Goal: Share content: Share content

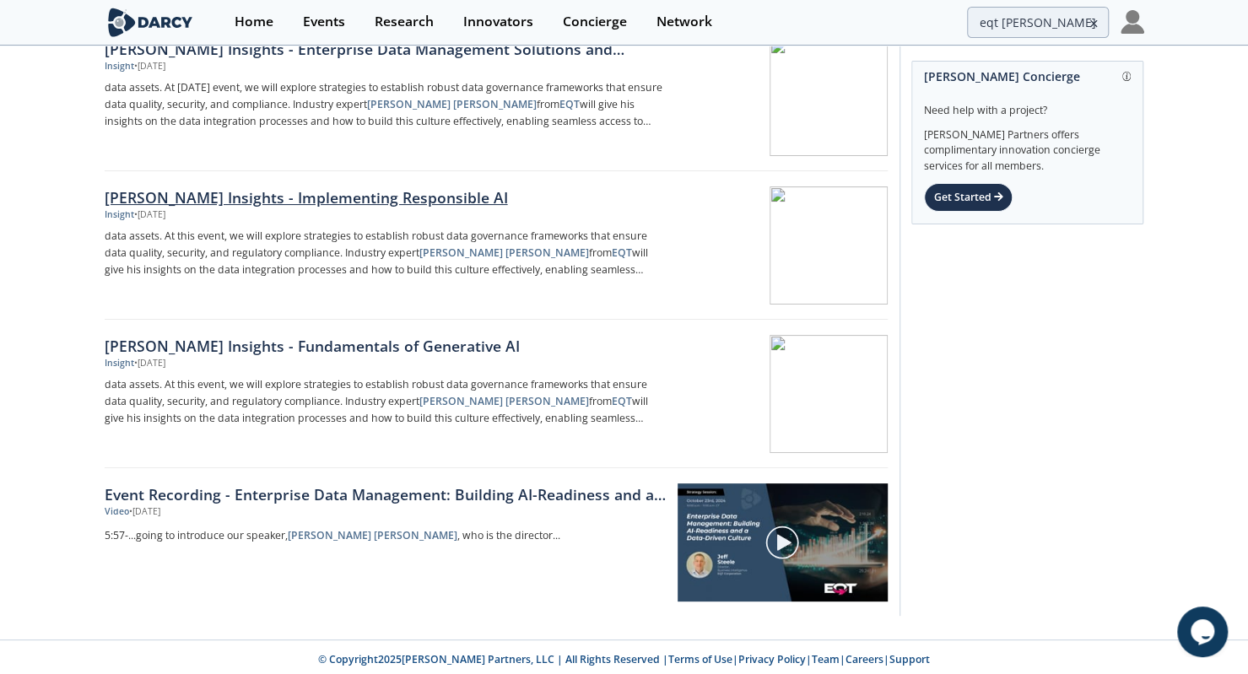
scroll to position [78, 0]
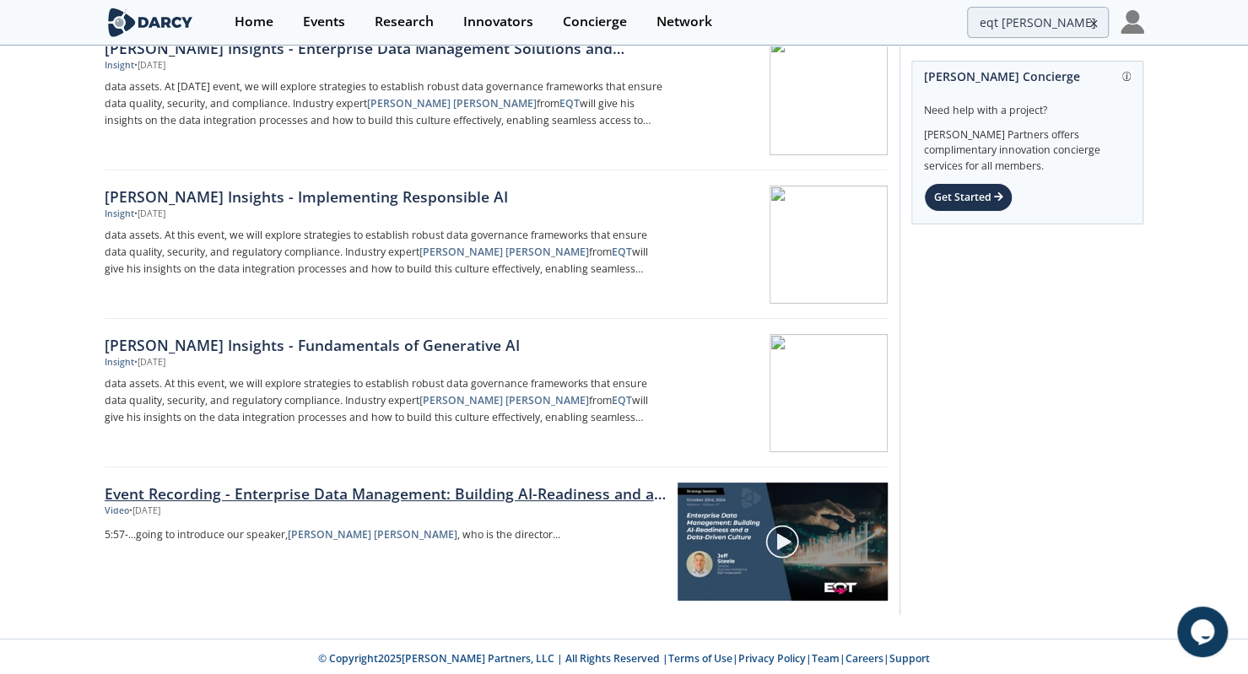
click at [446, 495] on link "Event Recording - Enterprise Data Management: Building AI-Readiness and a Data-…" at bounding box center [385, 494] width 561 height 22
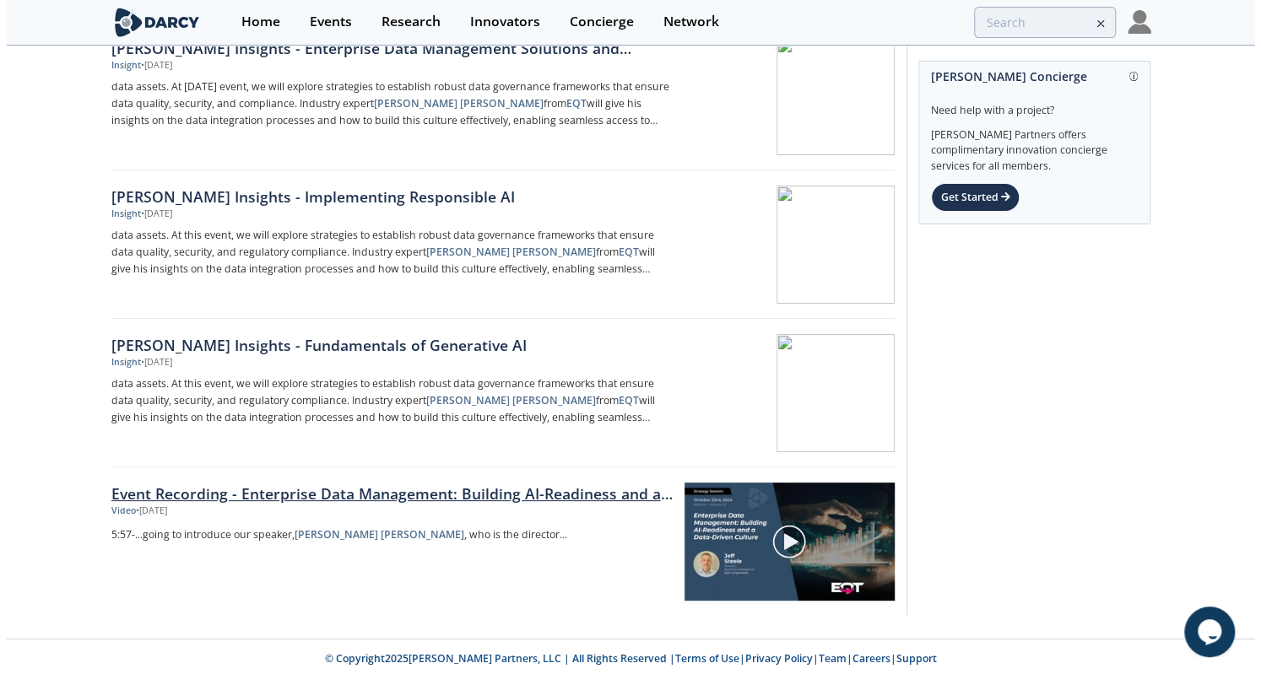
scroll to position [0, 0]
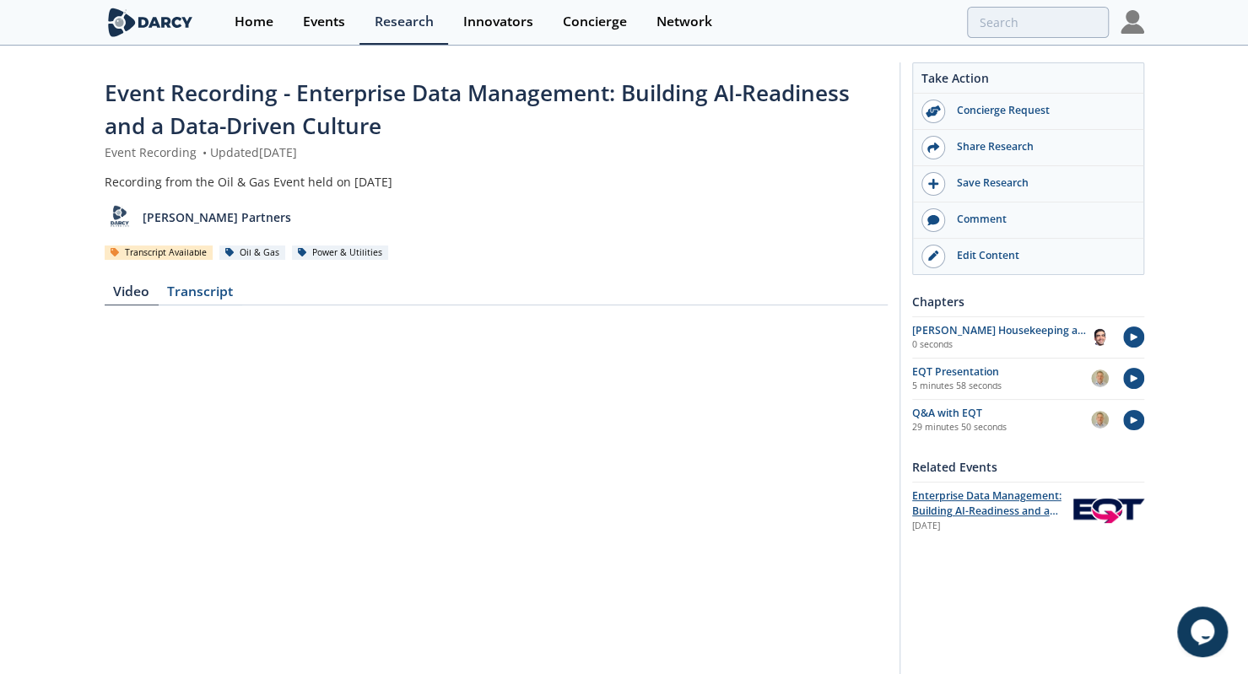
click at [967, 497] on span "Enterprise Data Management: Building AI-Readiness and a Data-Driven Culture" at bounding box center [986, 512] width 149 height 46
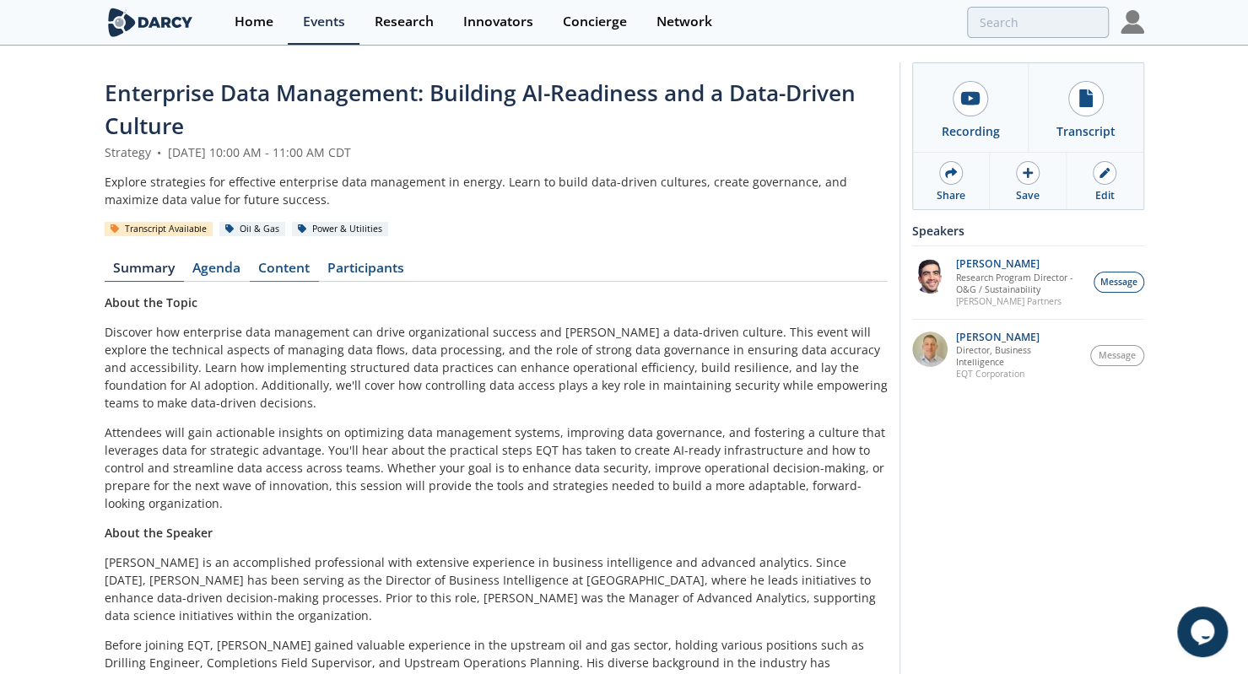
click at [278, 274] on link "Content" at bounding box center [284, 272] width 69 height 20
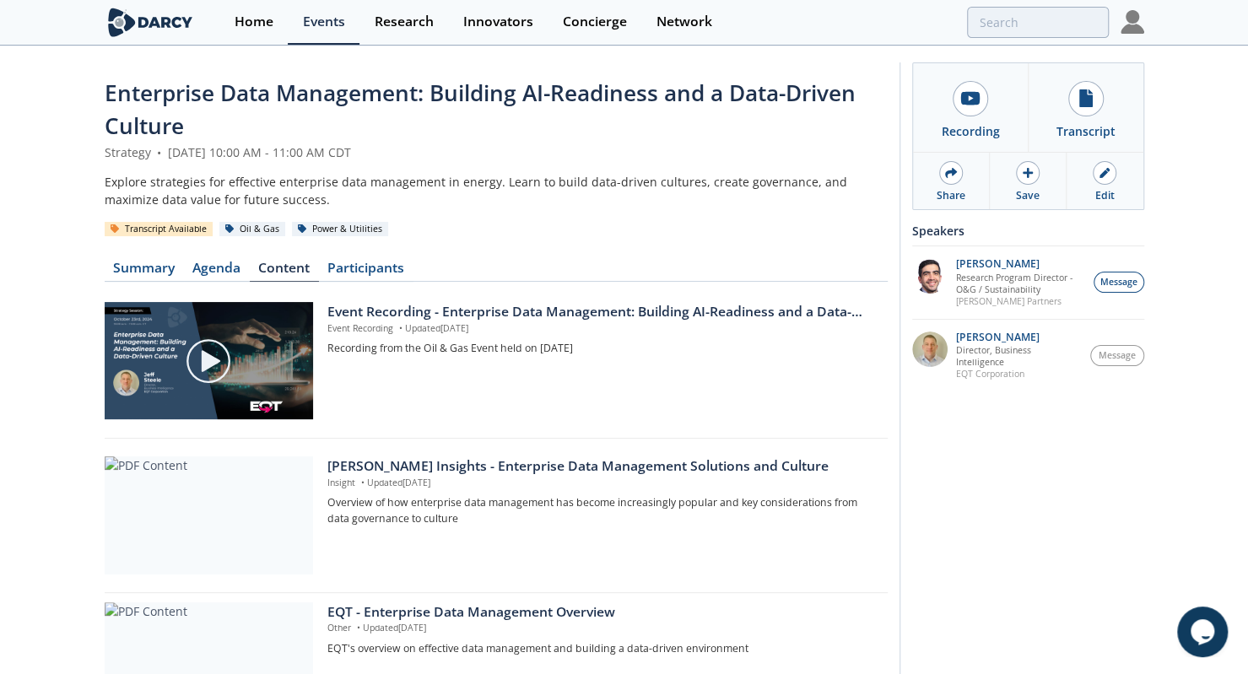
scroll to position [120, 0]
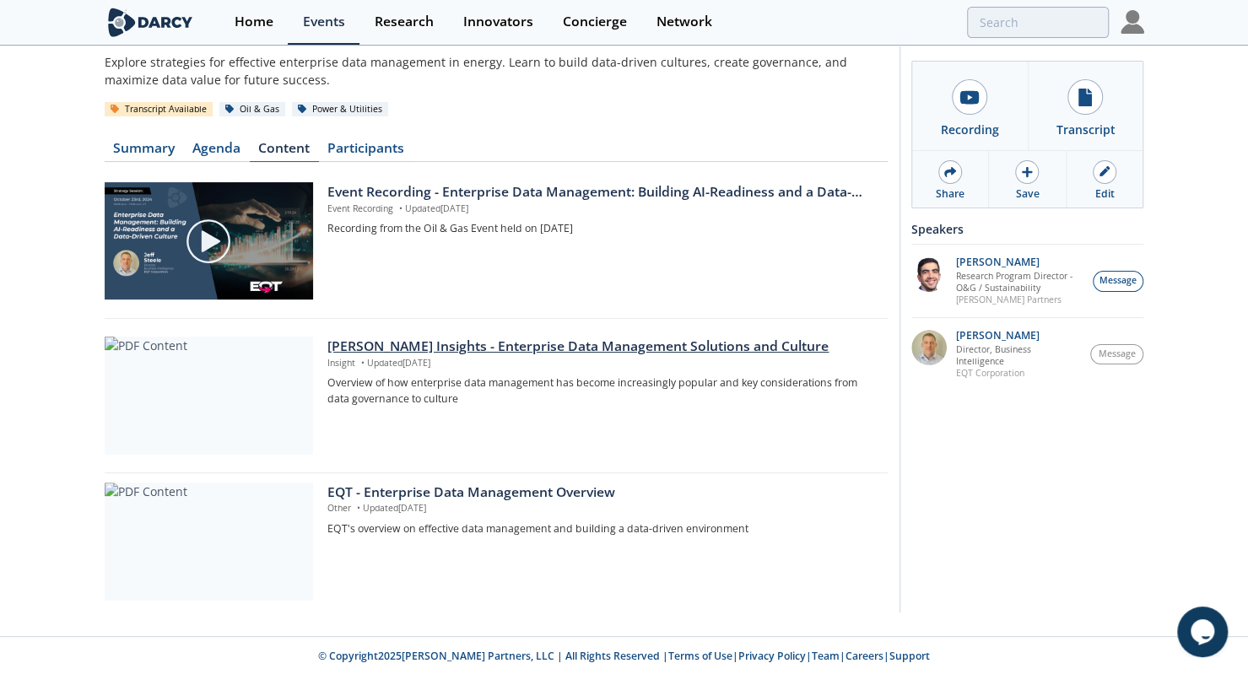
click at [532, 352] on div "[PERSON_NAME] Insights - Enterprise Data Management Solutions and Culture" at bounding box center [601, 347] width 548 height 20
click at [538, 483] on div "EQT - Enterprise Data Management Overview" at bounding box center [601, 493] width 548 height 20
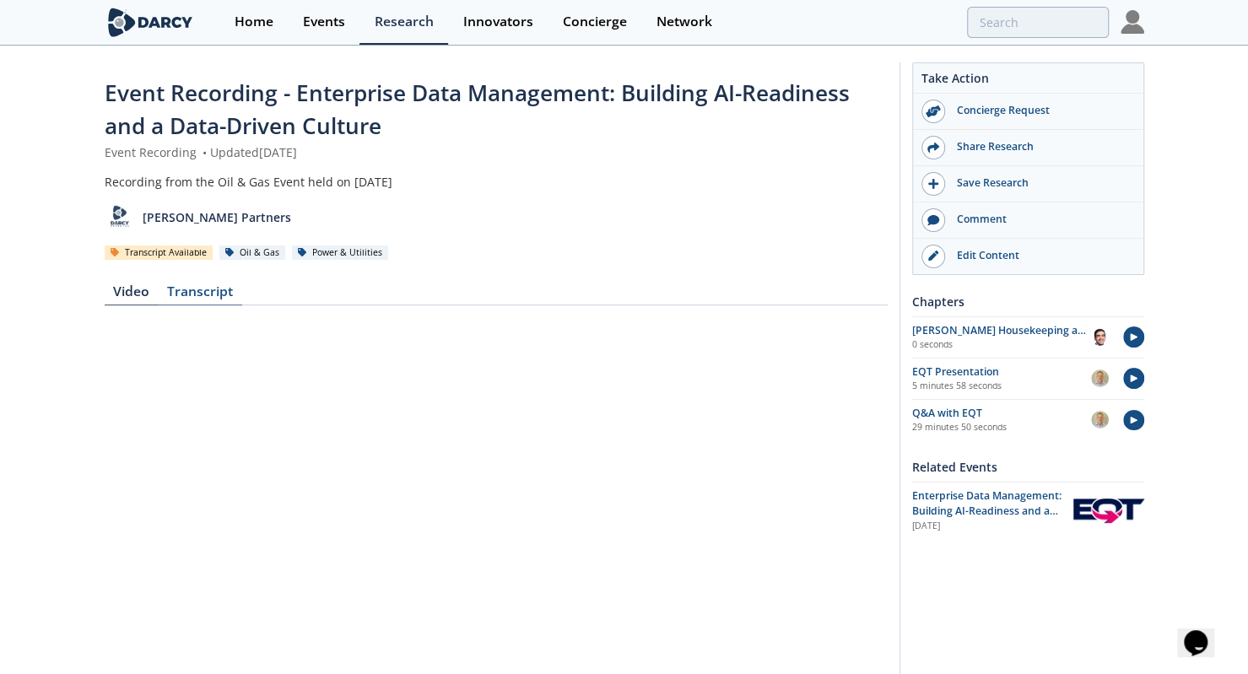
click at [209, 293] on div "Transcript" at bounding box center [201, 295] width 84 height 20
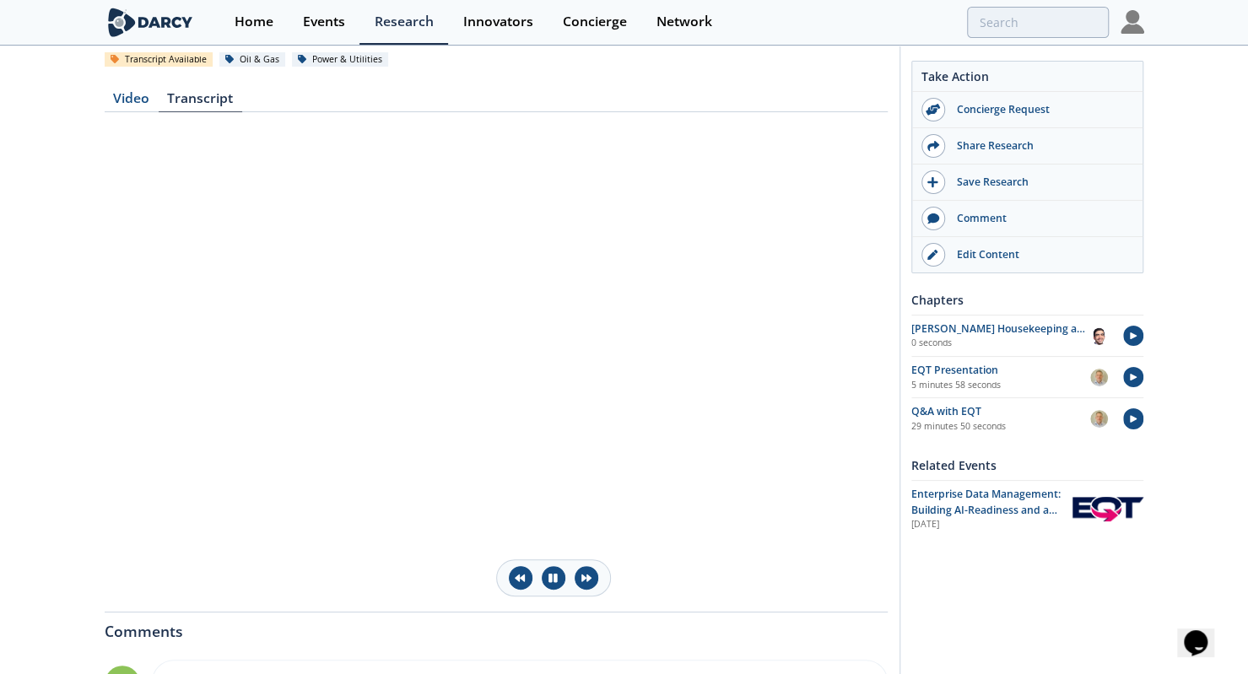
scroll to position [195, 0]
click at [1018, 146] on div "Share Research" at bounding box center [1039, 145] width 189 height 15
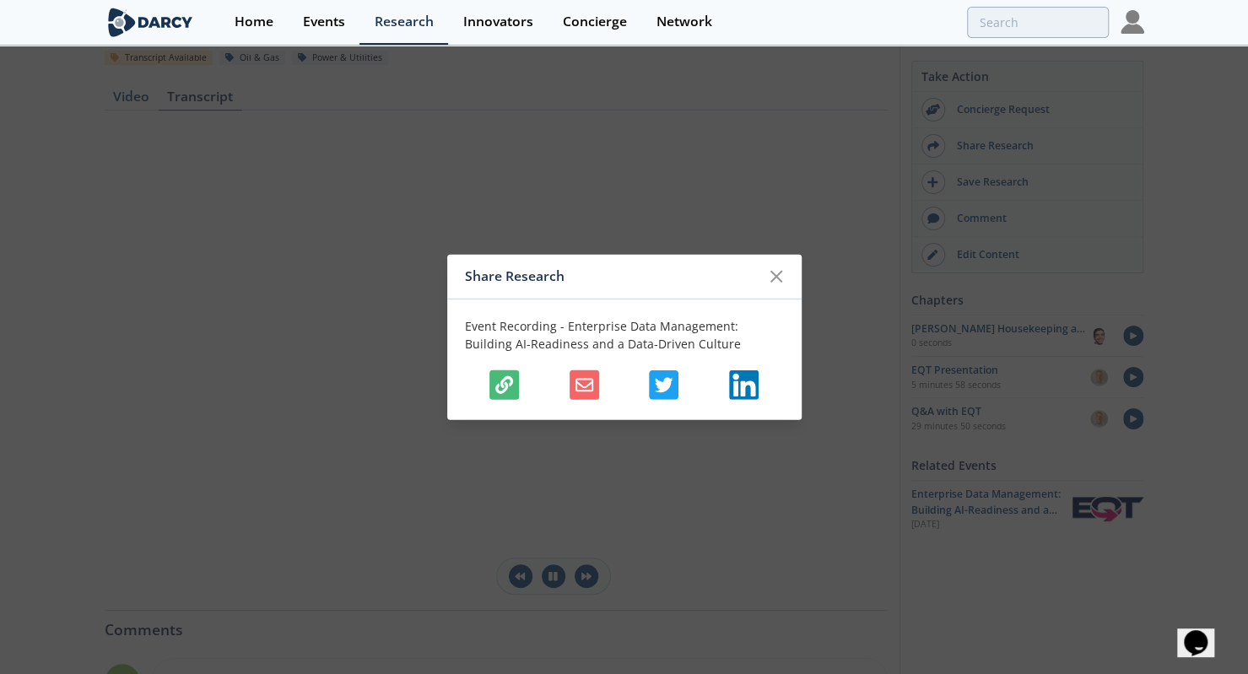
click at [513, 387] on icon "button" at bounding box center [504, 384] width 18 height 18
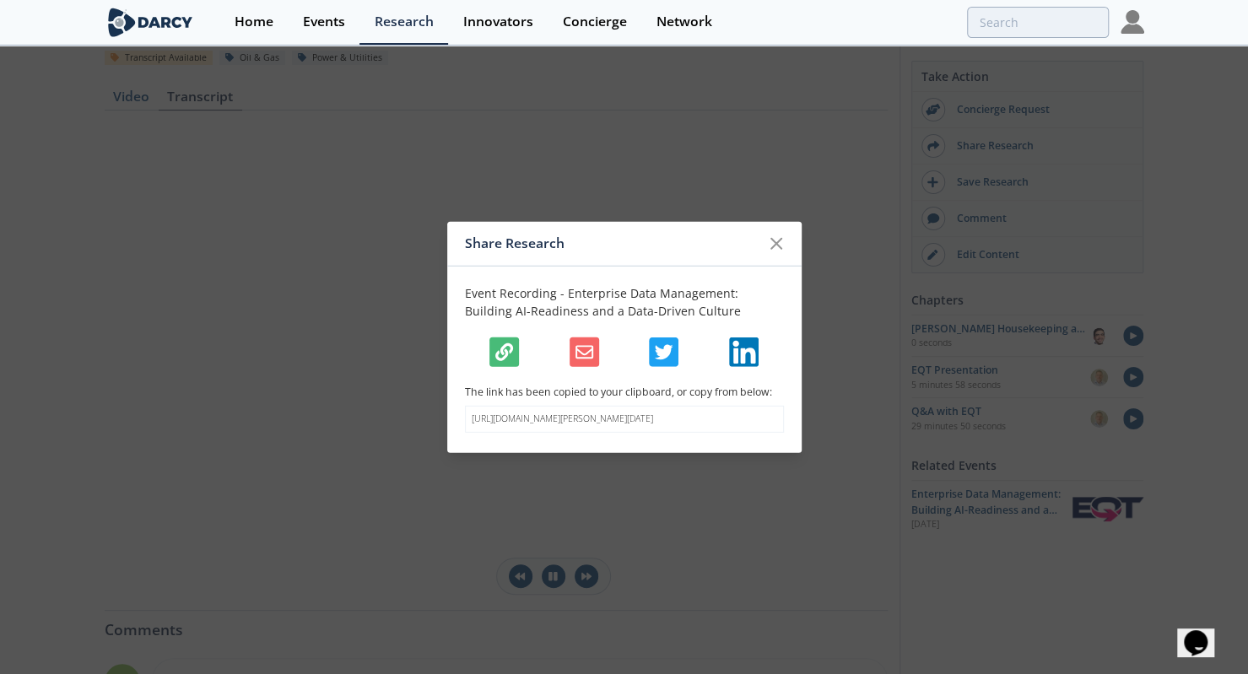
click at [561, 413] on p "https://darcypartners.com/research/event-recording-darcy-oil-and-gas-october-23…" at bounding box center [624, 420] width 305 height 14
copy body "https://darcypartners.com/research/event-recording-darcy-oil-and-gas-october-23…"
click at [770, 233] on icon at bounding box center [776, 243] width 20 height 20
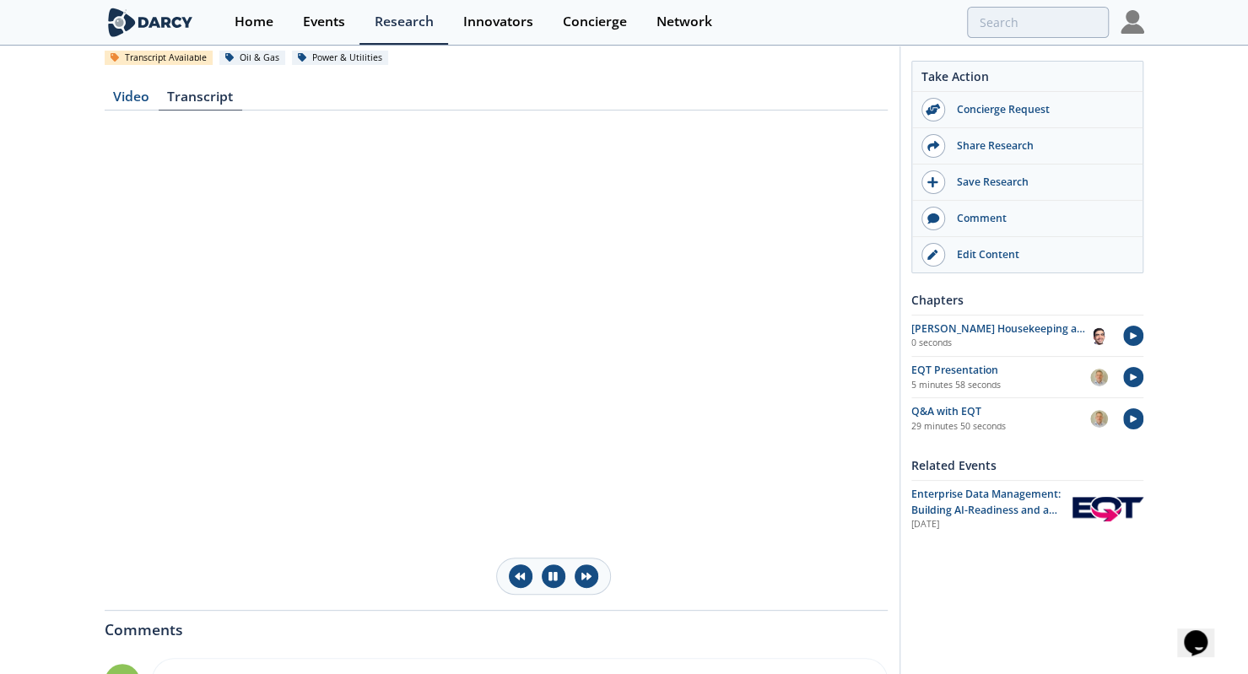
scroll to position [0, 0]
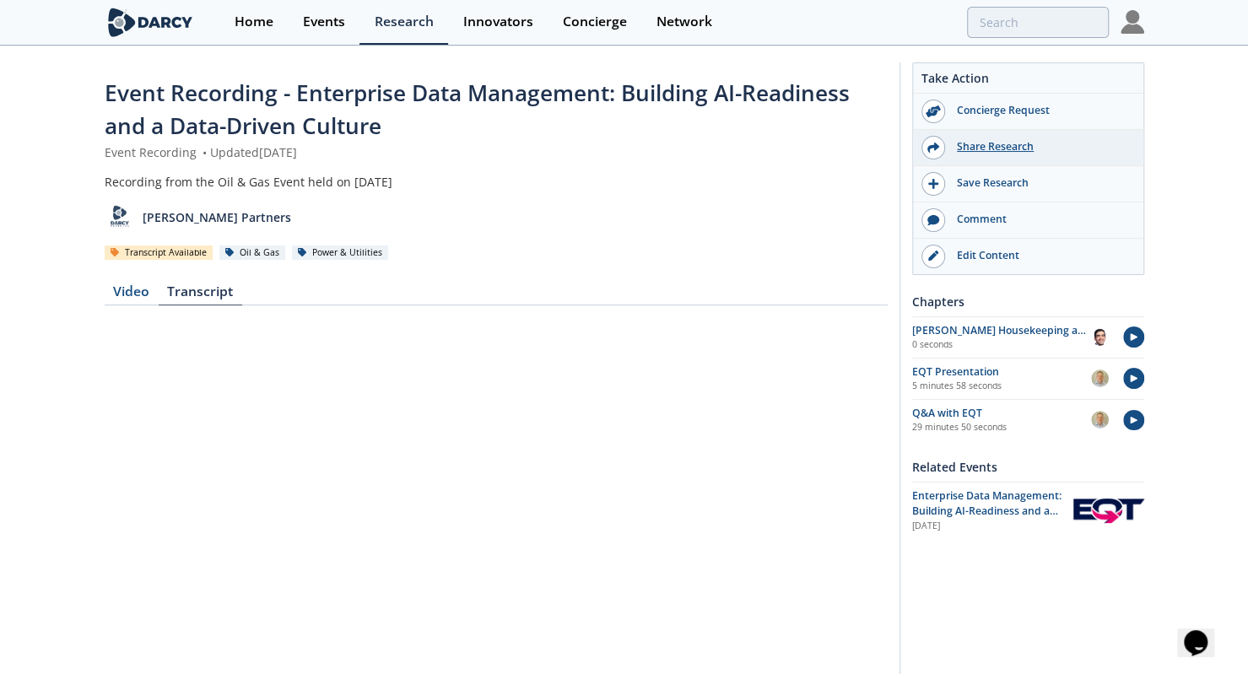
click at [1005, 152] on div "Share Research" at bounding box center [1039, 146] width 189 height 15
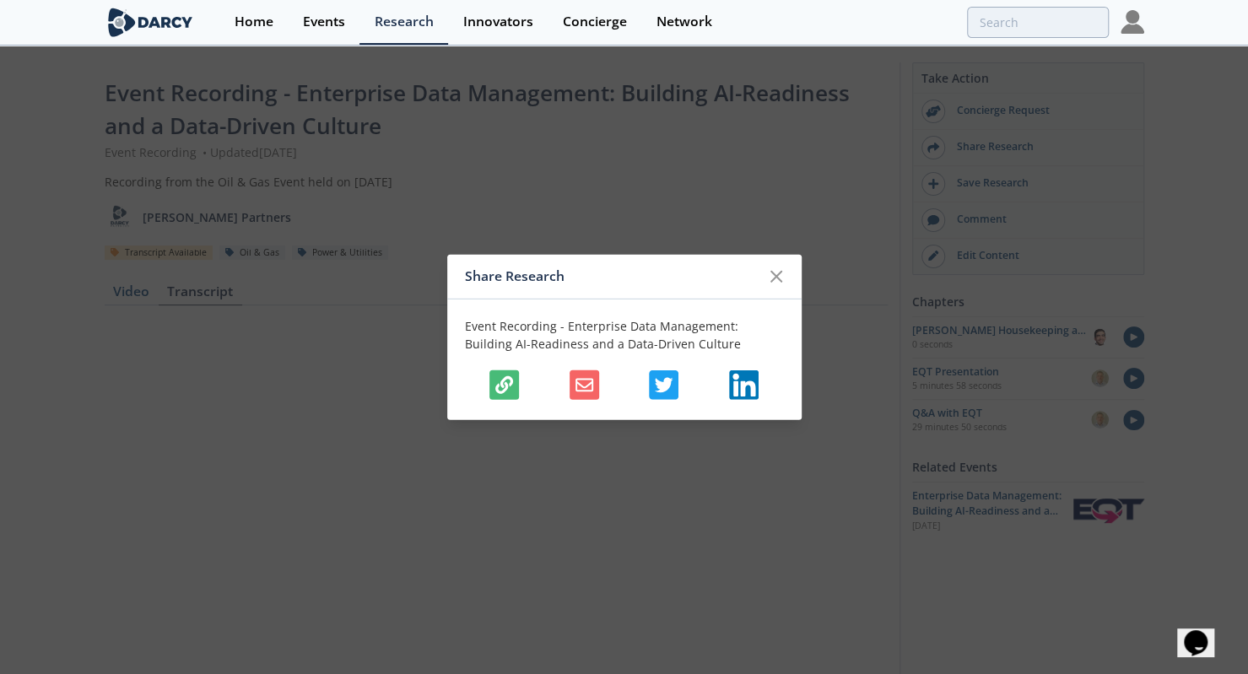
click at [511, 392] on icon "button" at bounding box center [504, 384] width 18 height 18
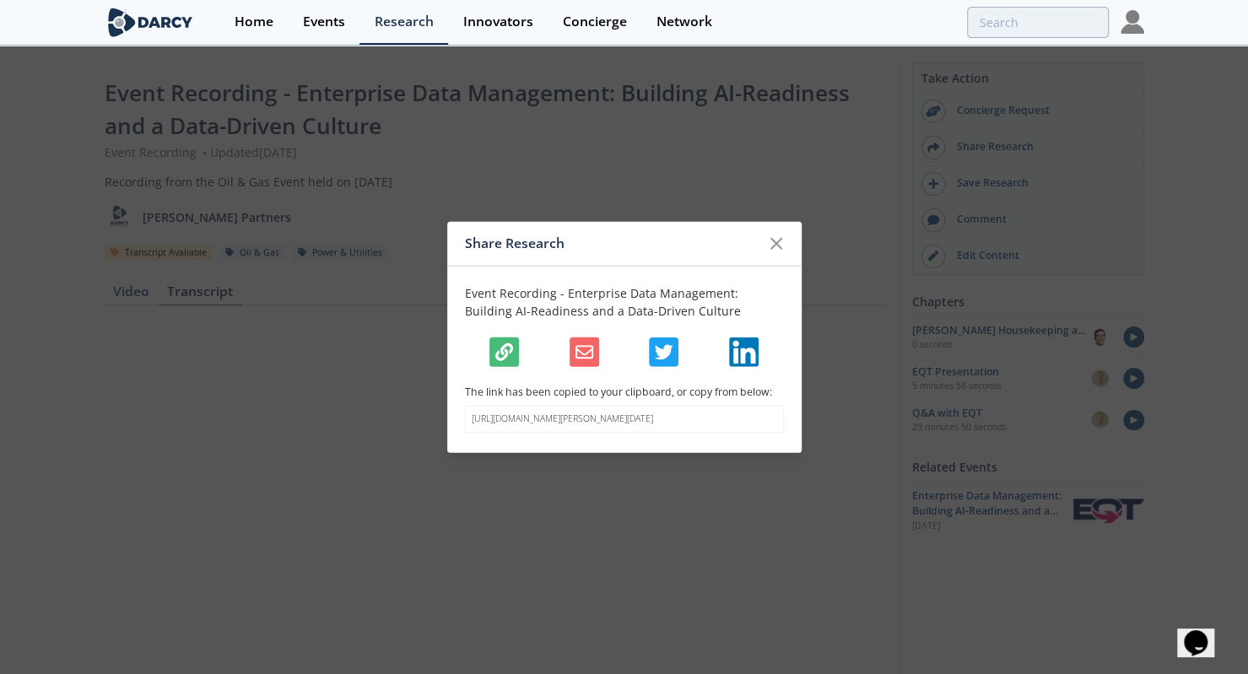
click at [588, 419] on p "https://darcypartners.com/research/event-recording-darcy-oil-and-gas-october-23…" at bounding box center [624, 420] width 305 height 14
copy body "https://darcypartners.com/research/event-recording-darcy-oil-and-gas-october-23…"
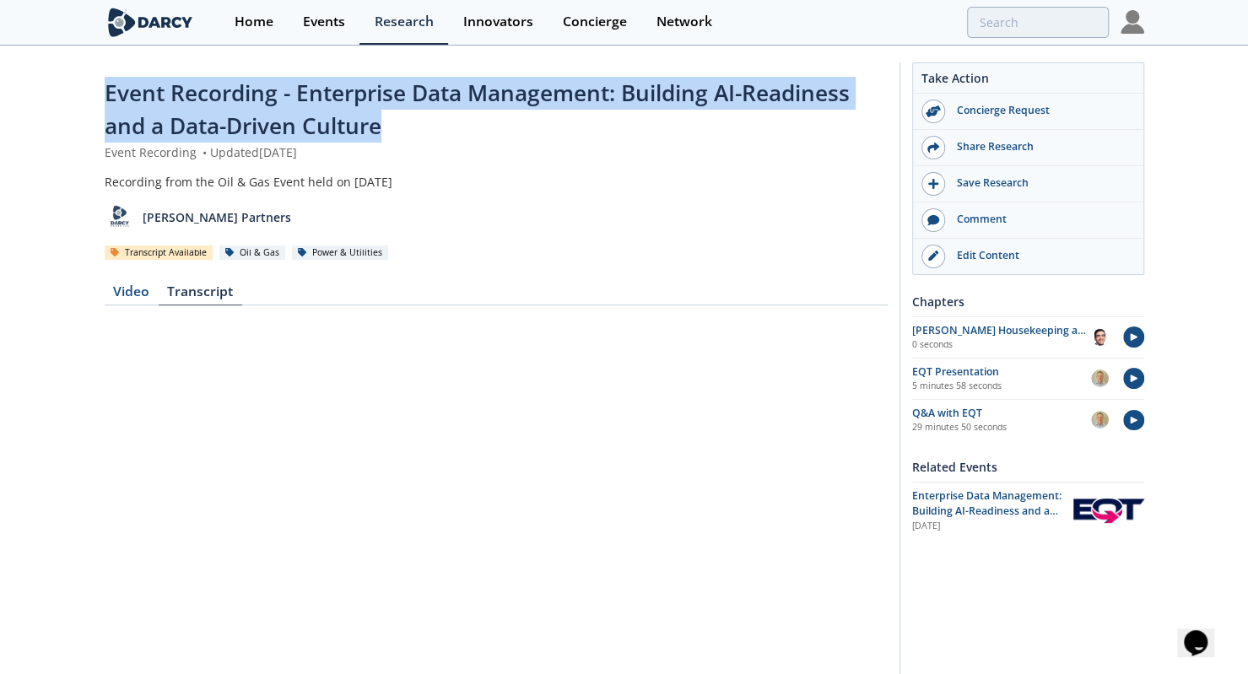
drag, startPoint x: 105, startPoint y: 95, endPoint x: 403, endPoint y: 123, distance: 300.0
click at [403, 123] on div "Event Recording - Enterprise Data Management: Building AI-Readiness and a Data-…" at bounding box center [496, 110] width 783 height 67
copy span "Event Recording - Enterprise Data Management: Building AI-Readiness and a Data-…"
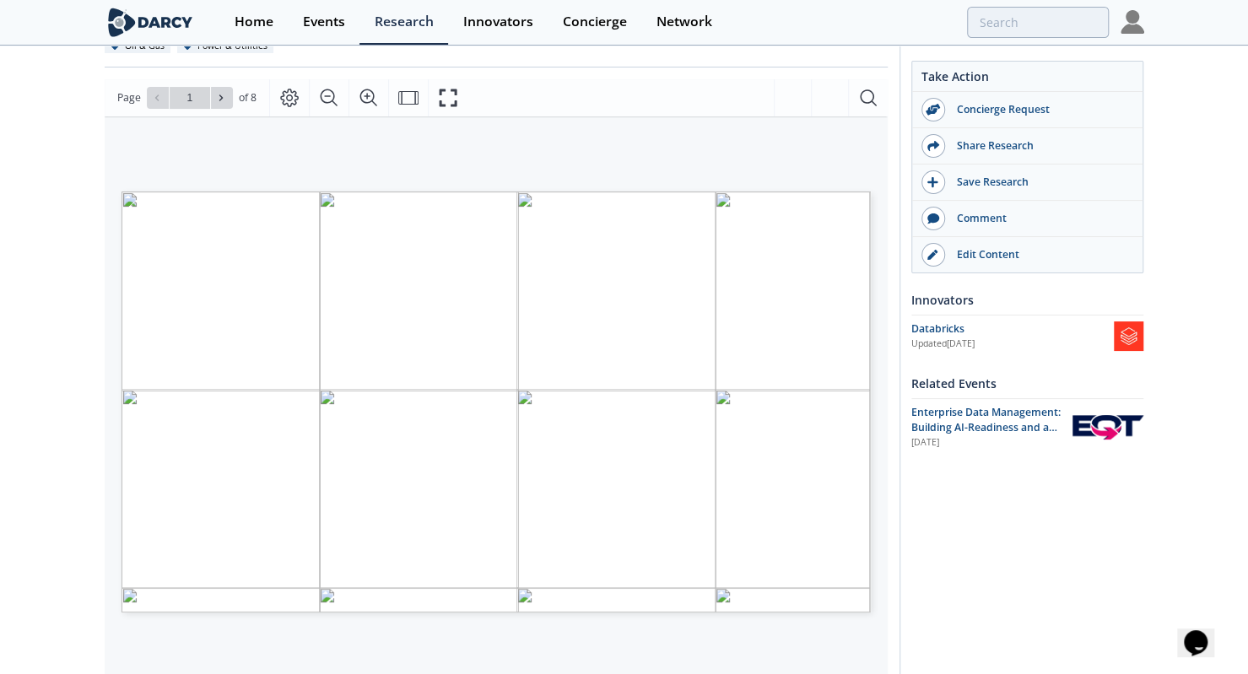
scroll to position [208, 0]
type input "3"
type input "5"
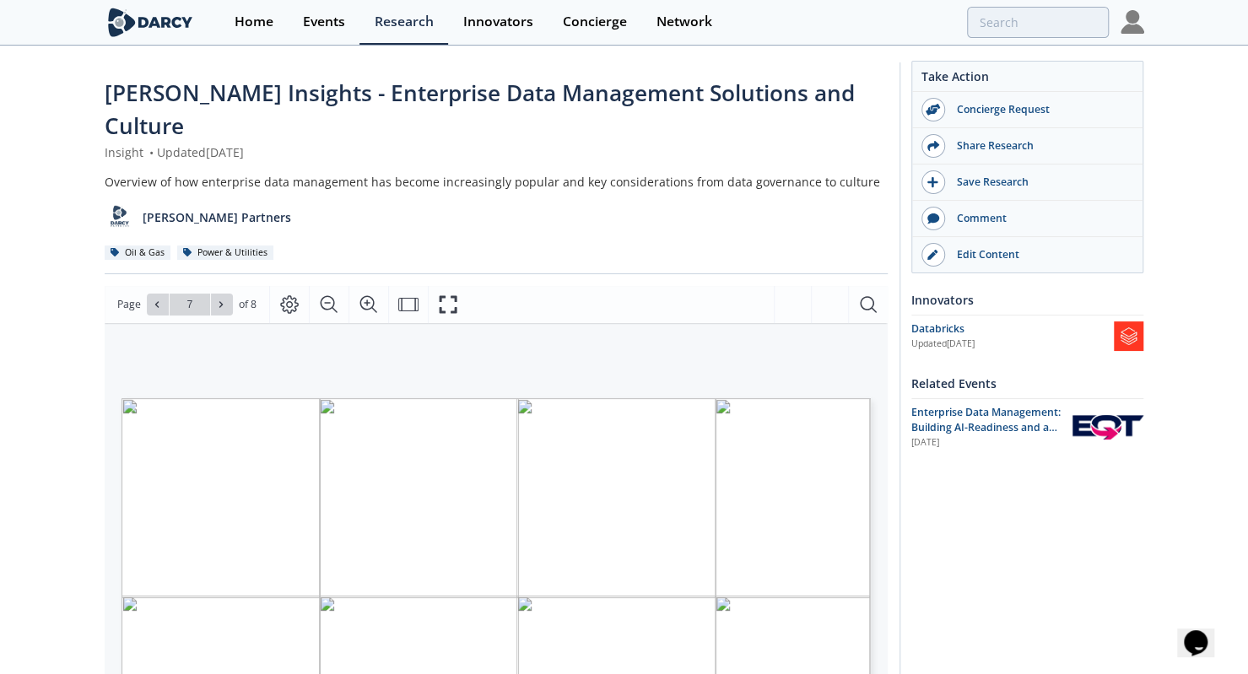
scroll to position [133, 0]
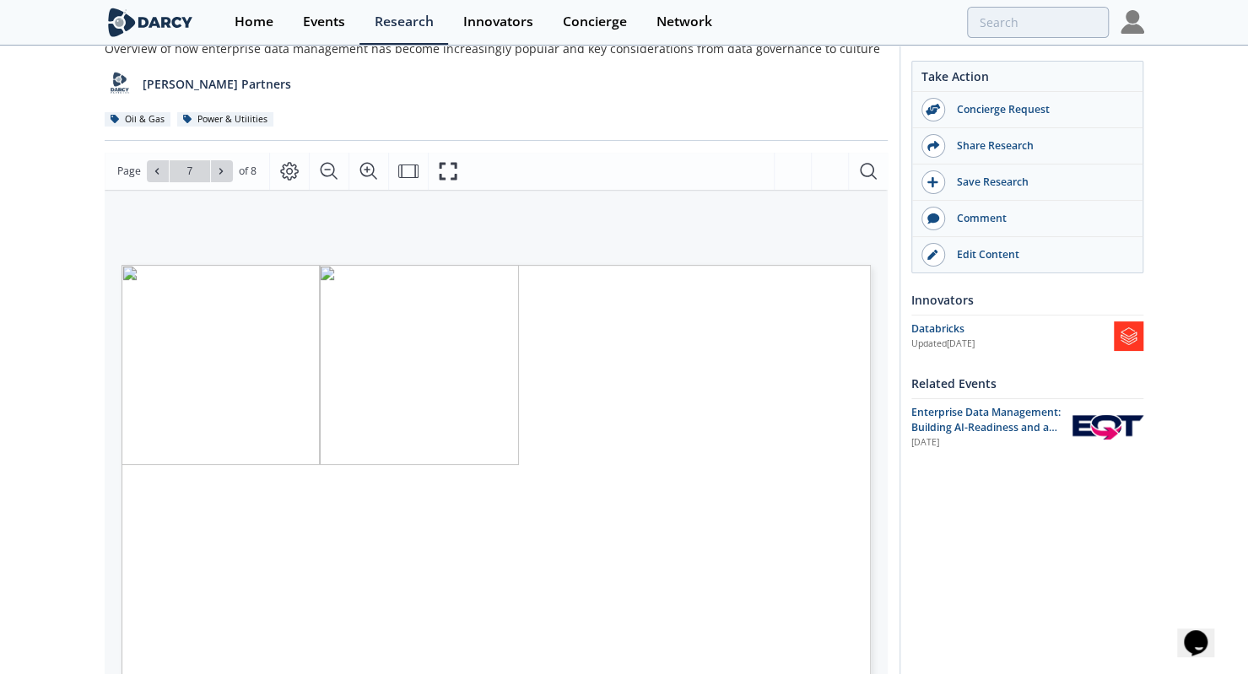
type input "8"
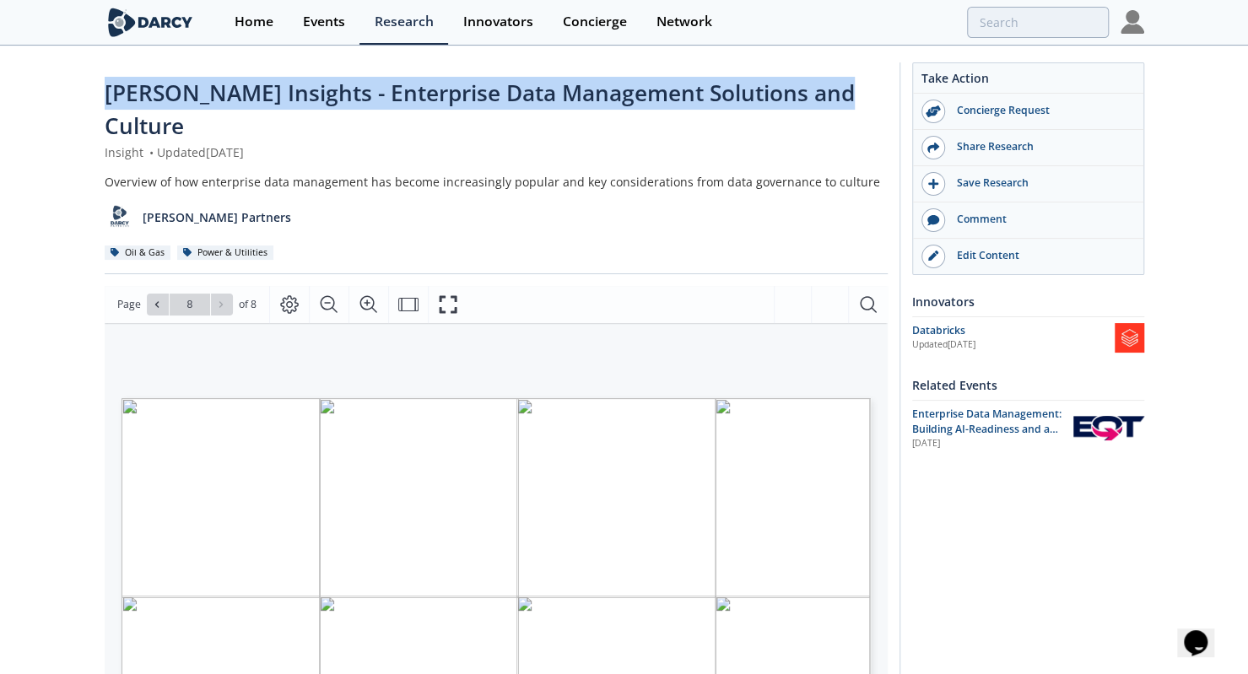
drag, startPoint x: 89, startPoint y: 89, endPoint x: 861, endPoint y: 72, distance: 773.1
click at [861, 72] on div "[PERSON_NAME] Insights - Enterprise Data Management Solutions and Culture Insig…" at bounding box center [624, 658] width 1248 height 1223
copy span "[PERSON_NAME] Insights - Enterprise Data Management Solutions and Culture"
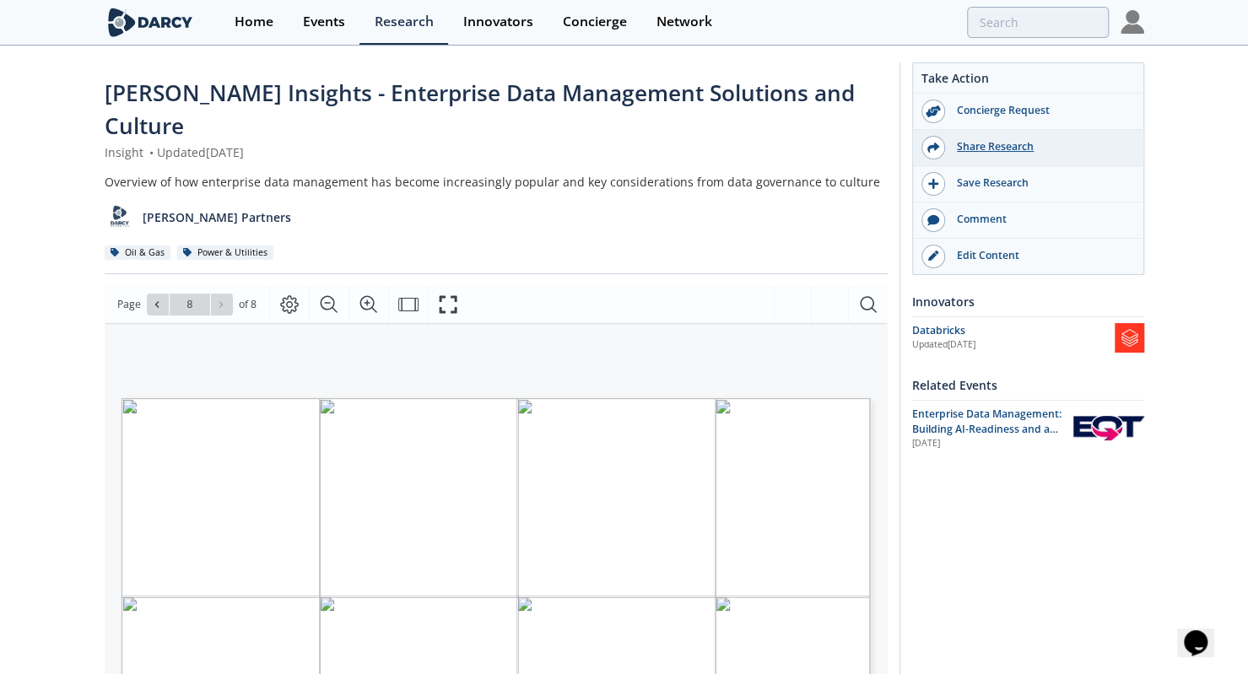
click at [1002, 148] on div "Share Research" at bounding box center [1039, 146] width 189 height 15
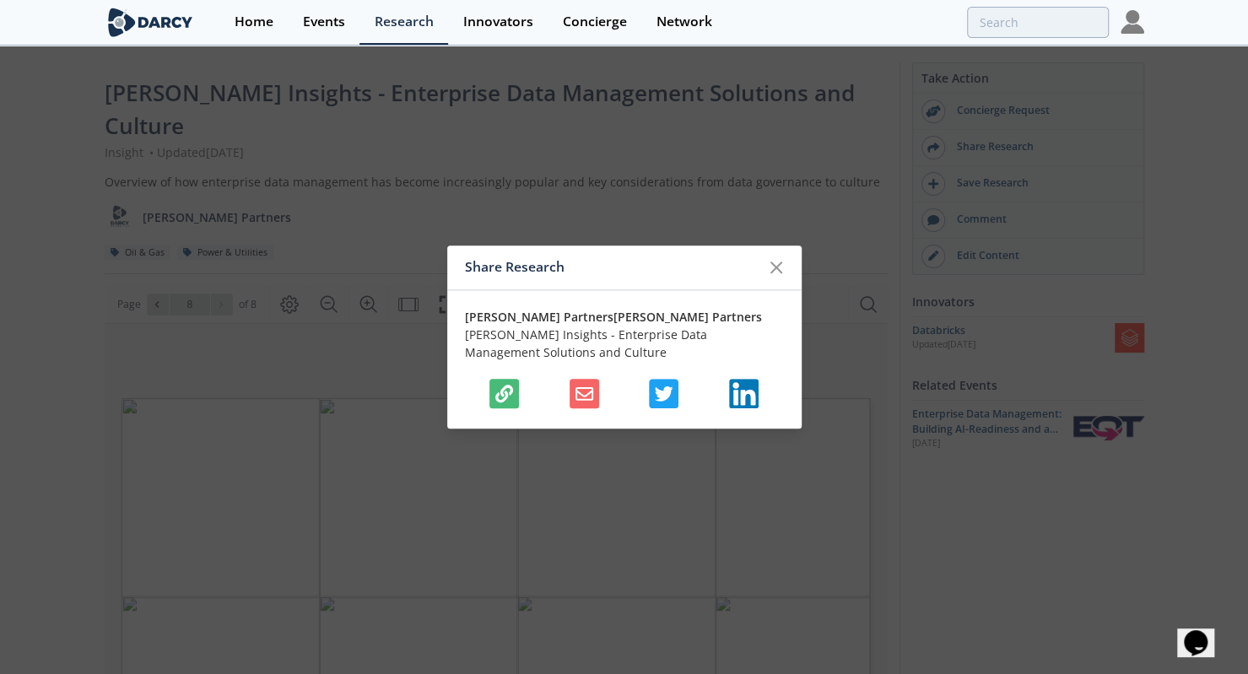
click at [508, 403] on button "button" at bounding box center [504, 394] width 30 height 30
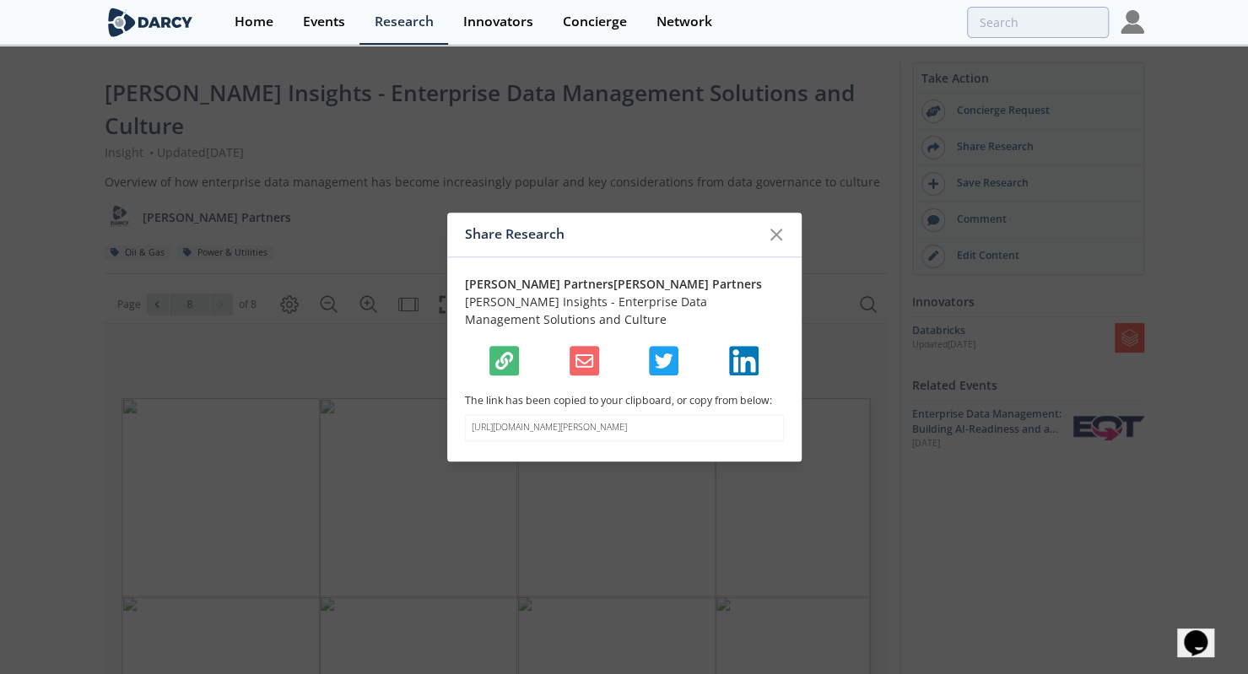
click at [544, 421] on p "[URL][DOMAIN_NAME][PERSON_NAME]" at bounding box center [624, 428] width 305 height 14
click at [544, 421] on p "https://darcypartners.com/research/darcy-insights-enterprise-data-management-so…" at bounding box center [624, 428] width 305 height 14
copy body "https://darcypartners.com/research/darcy-insights-enterprise-data-management-so…"
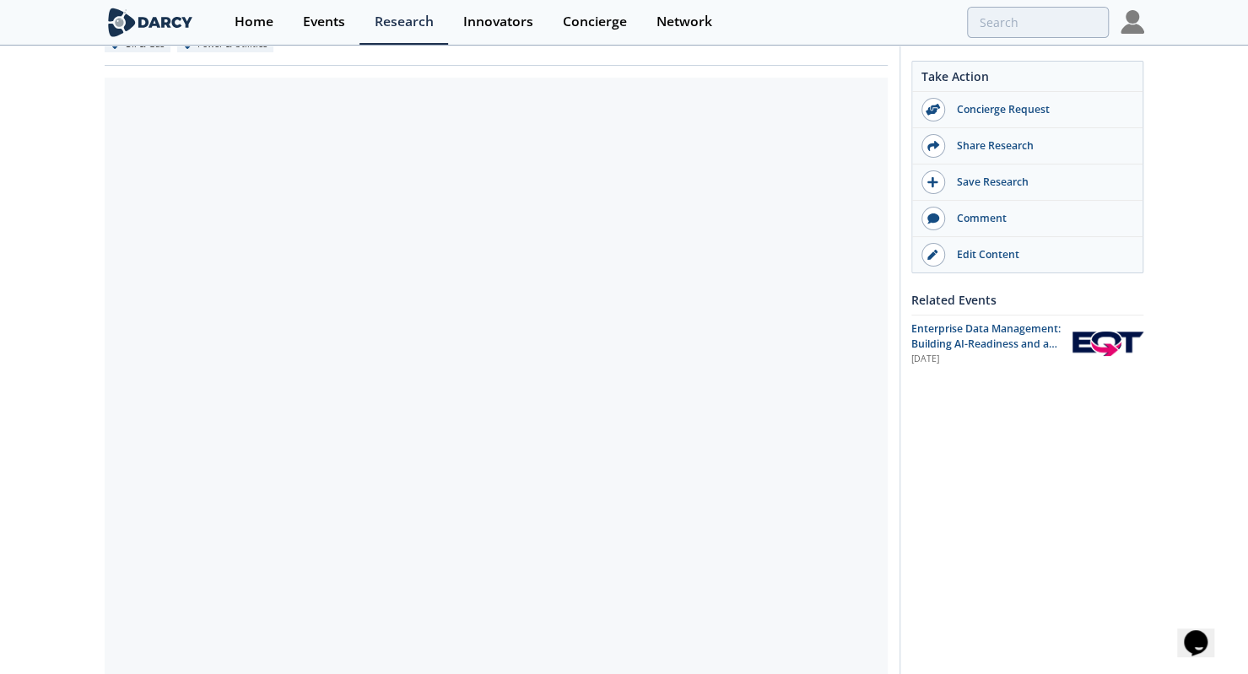
scroll to position [181, 0]
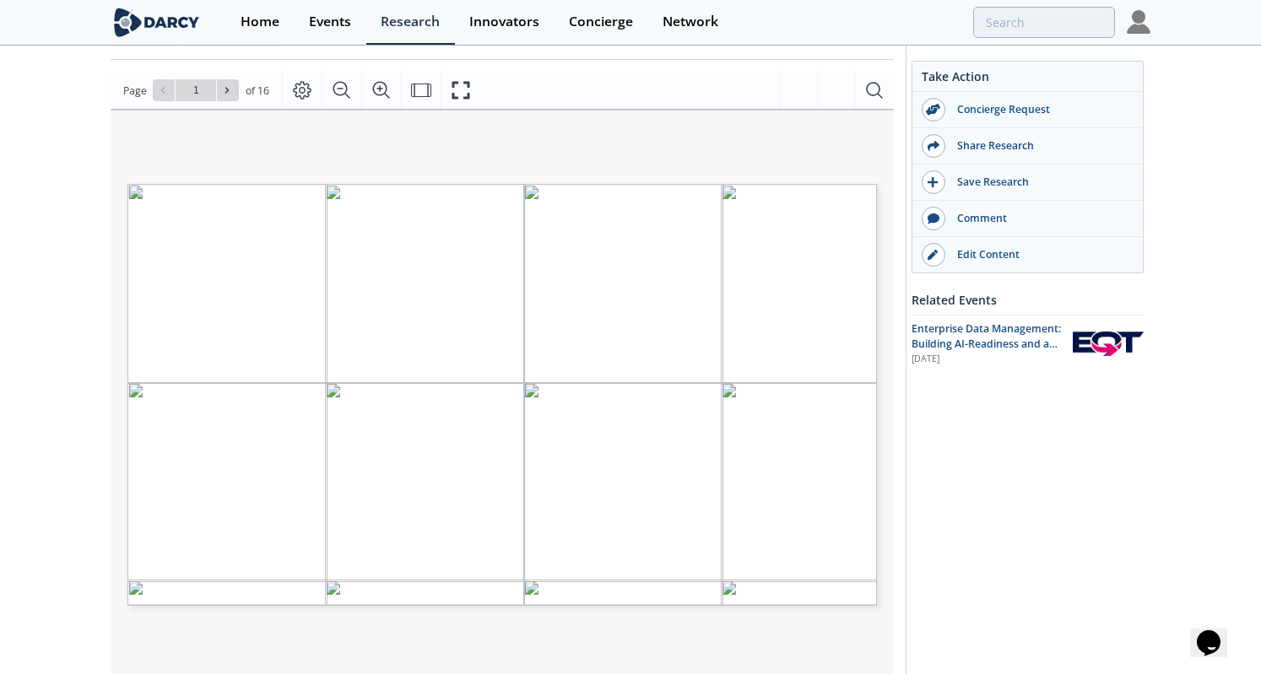
type input "2"
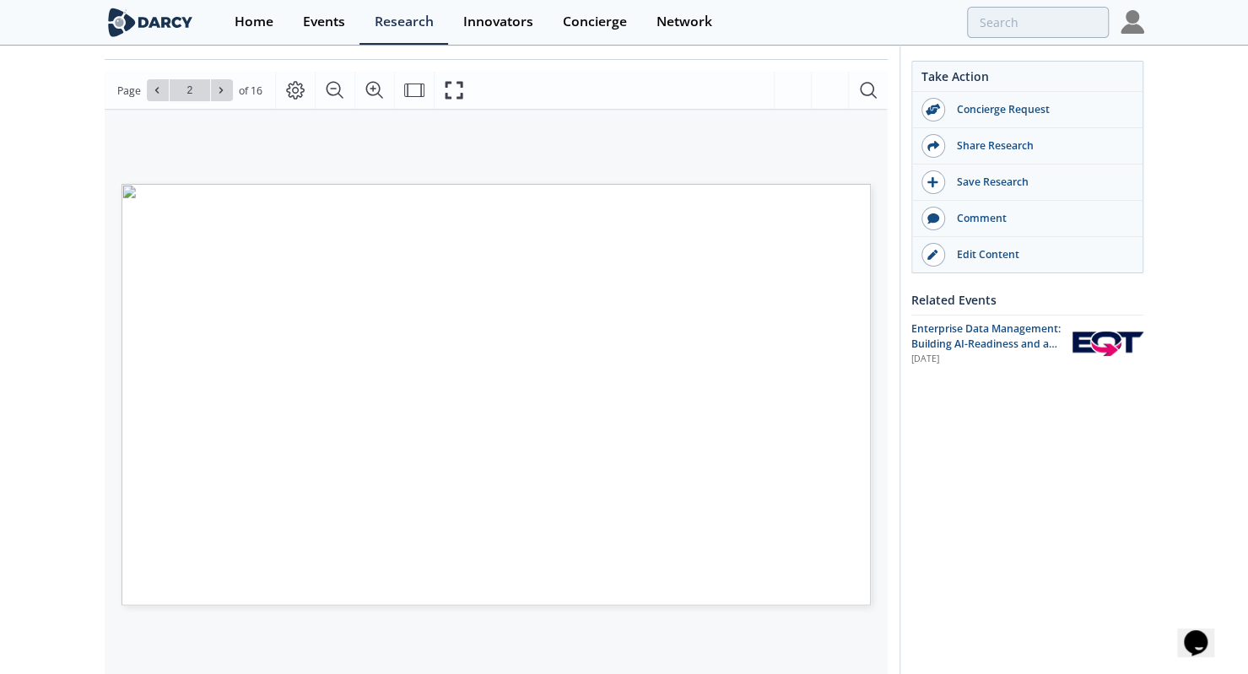
scroll to position [149, 0]
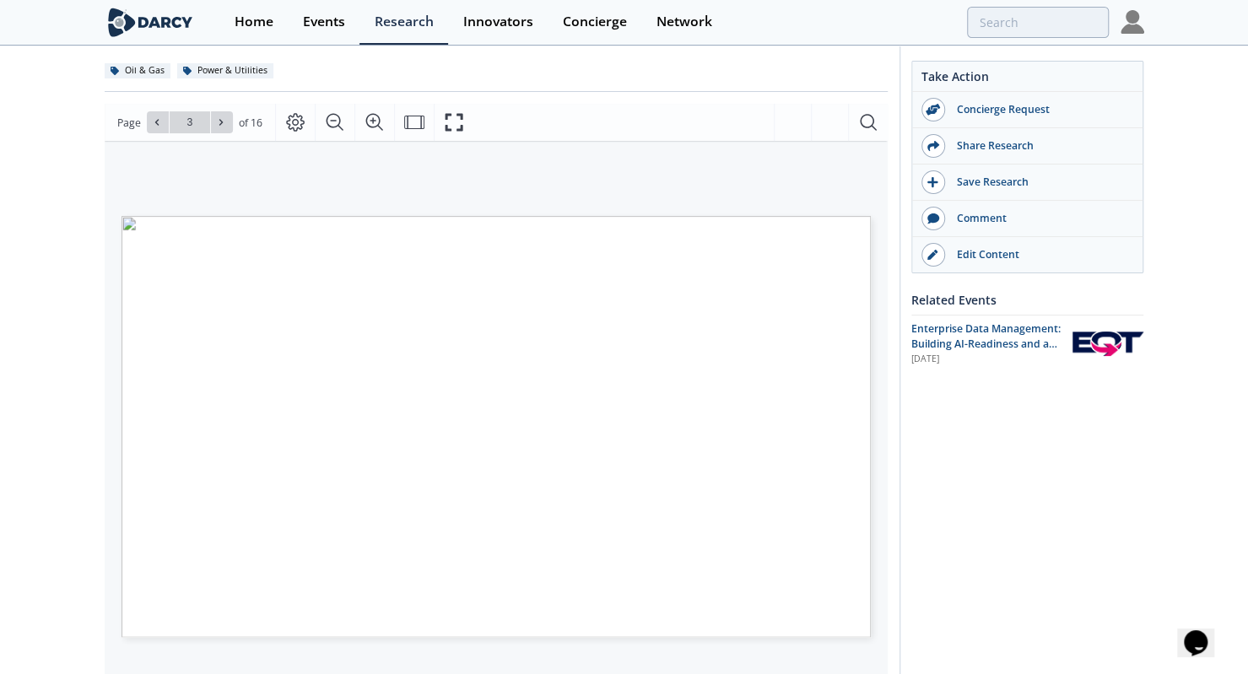
type input "4"
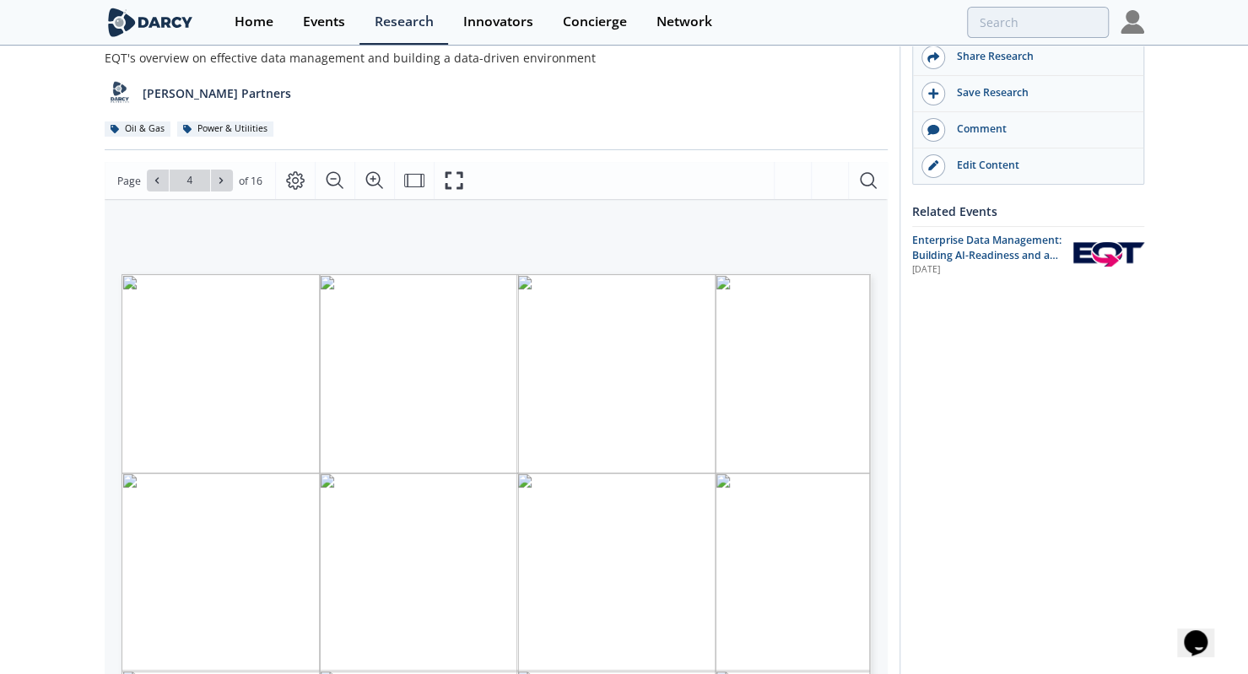
scroll to position [0, 0]
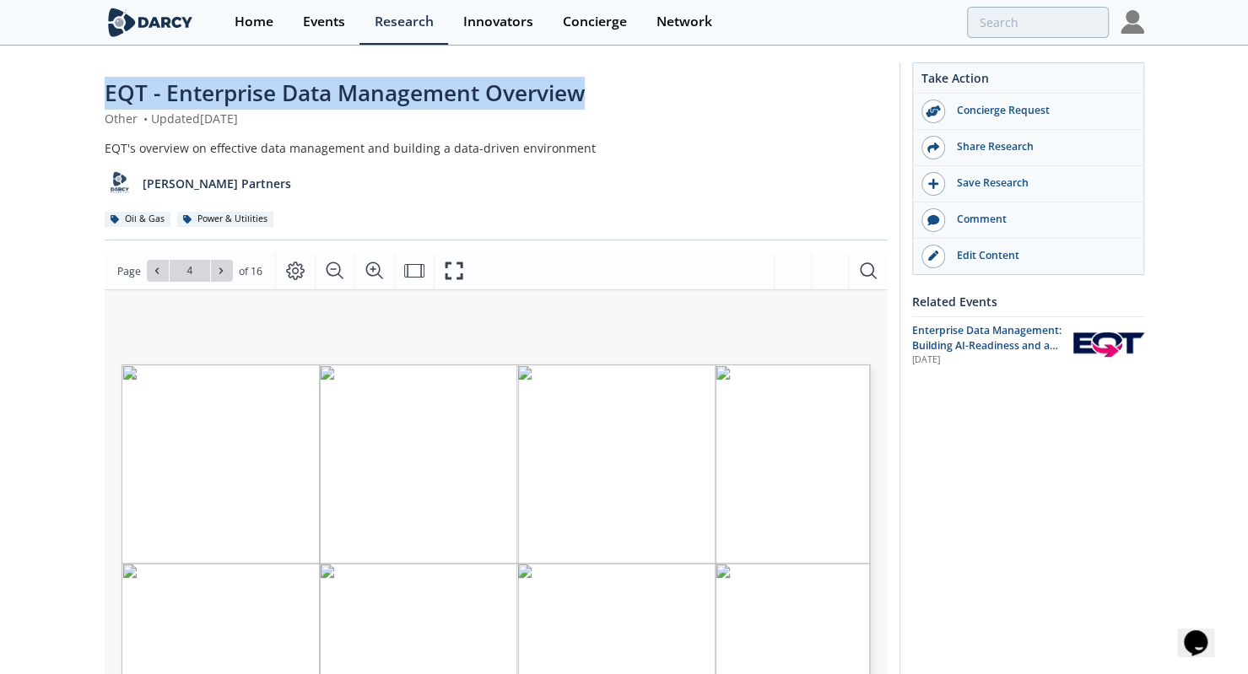
drag, startPoint x: 98, startPoint y: 92, endPoint x: 599, endPoint y: 79, distance: 501.3
click at [599, 79] on div "EQT - Enterprise Data Management Overview Other • Updated October 18, 2024 EQT'…" at bounding box center [624, 642] width 1248 height 1191
copy span "EQT - Enterprise Data Management Overview"
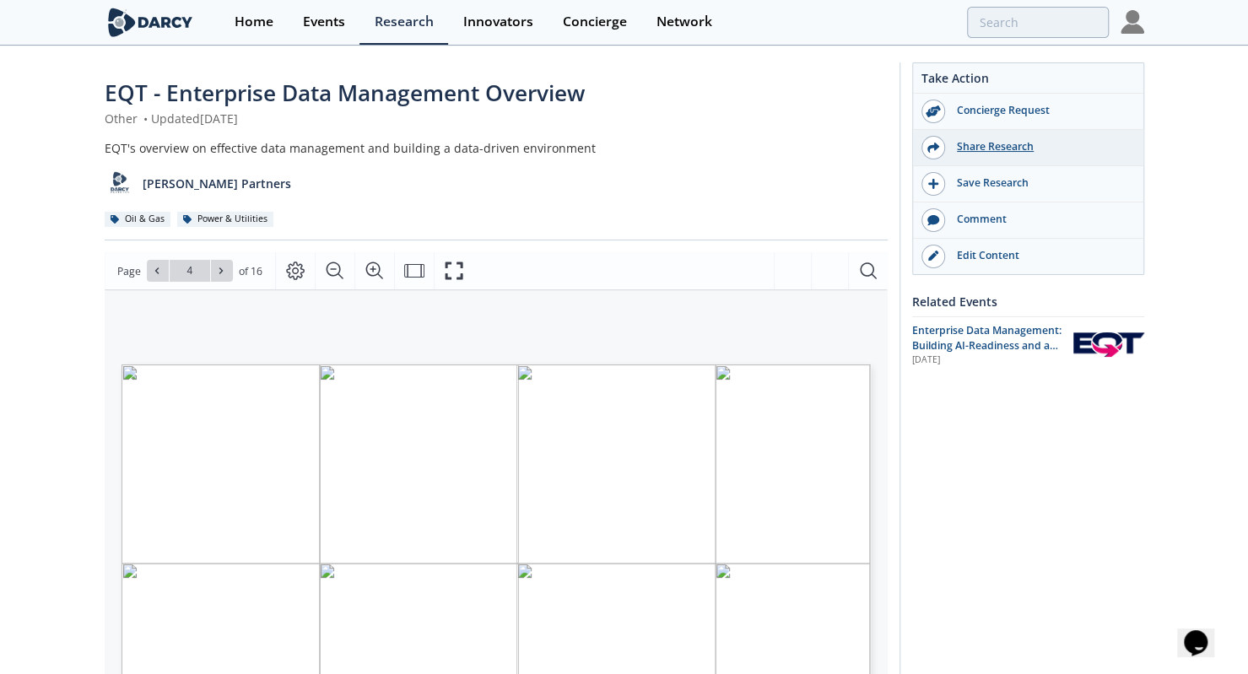
click at [981, 130] on div "Share Research" at bounding box center [1028, 148] width 230 height 36
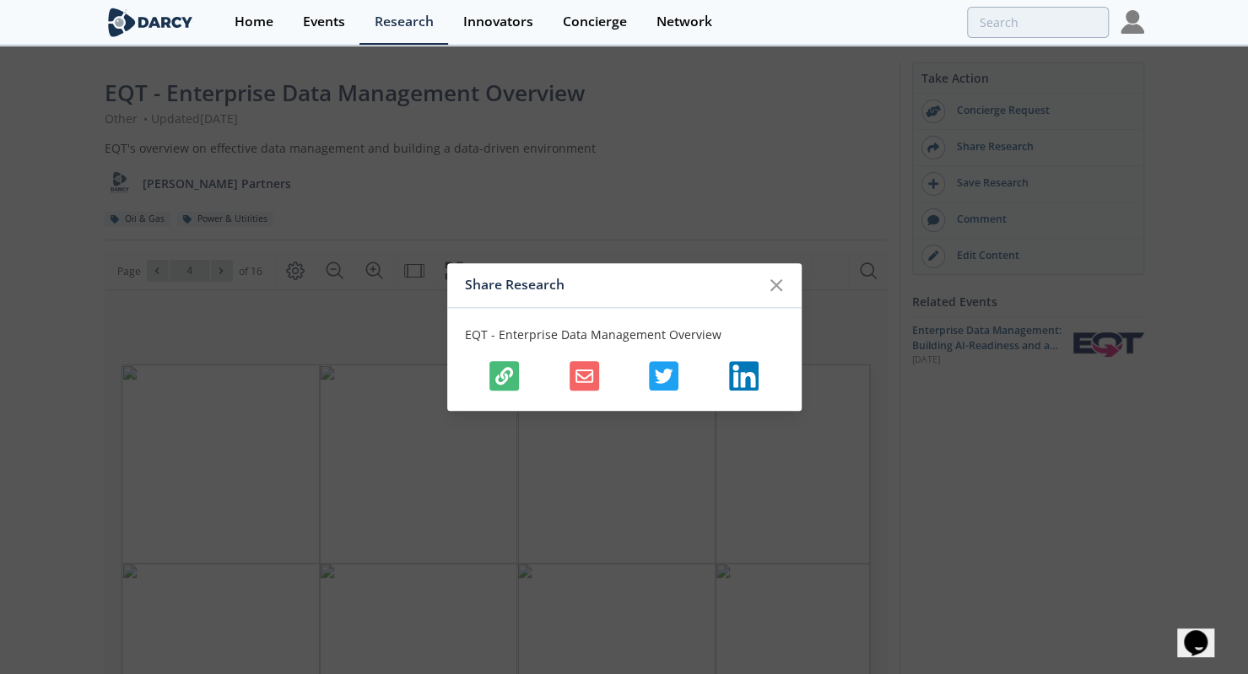
click at [506, 381] on icon "button" at bounding box center [504, 376] width 18 height 18
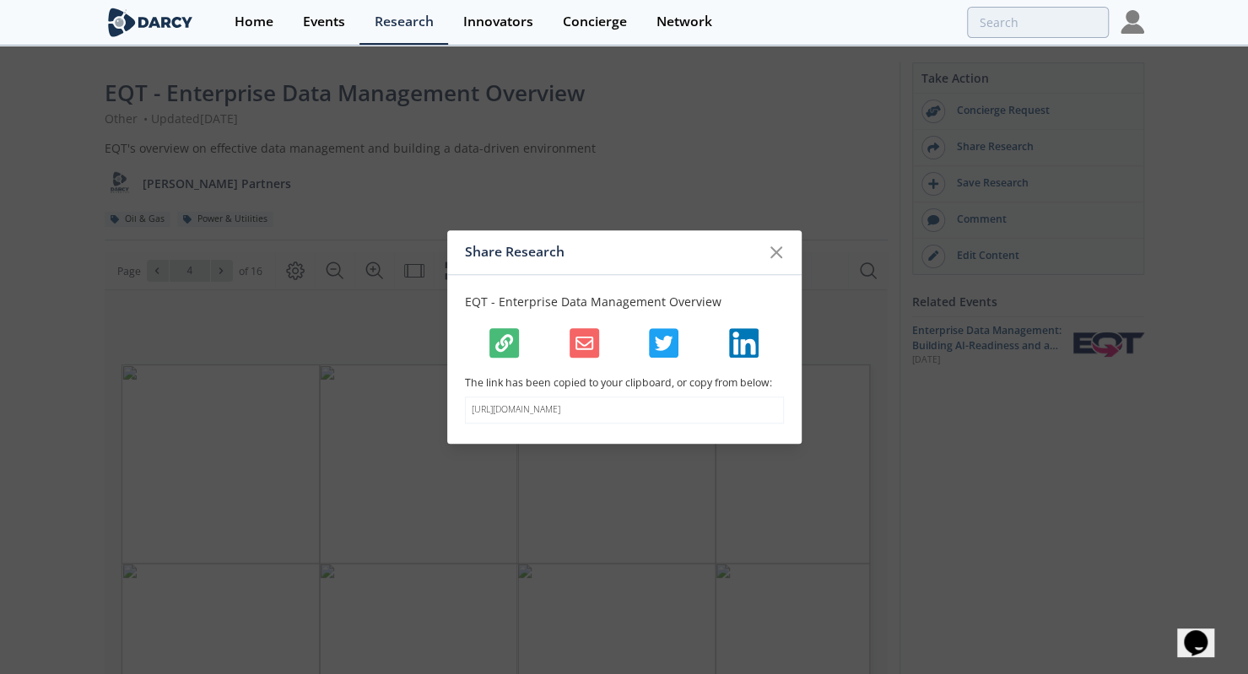
click at [533, 413] on p "https://darcypartners.com/research/eqt-enterprise-data-management-overview?s=20…" at bounding box center [624, 410] width 305 height 14
copy body "https://darcypartners.com/research/eqt-enterprise-data-management-overview?s=20…"
click at [605, 404] on p "https://darcypartners.com/research/eqt-enterprise-data-management-overview?s=20…" at bounding box center [624, 410] width 305 height 14
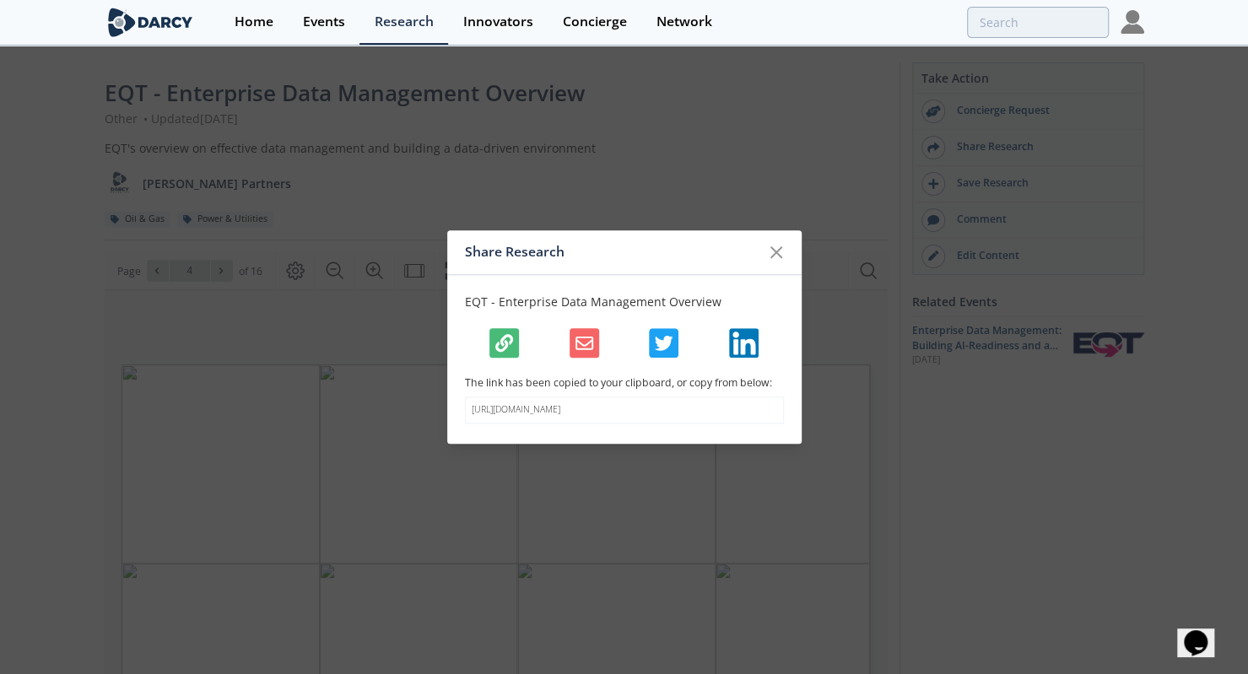
click at [605, 404] on p "https://darcypartners.com/research/eqt-enterprise-data-management-overview?s=20…" at bounding box center [624, 410] width 305 height 14
click at [782, 246] on icon at bounding box center [776, 252] width 20 height 20
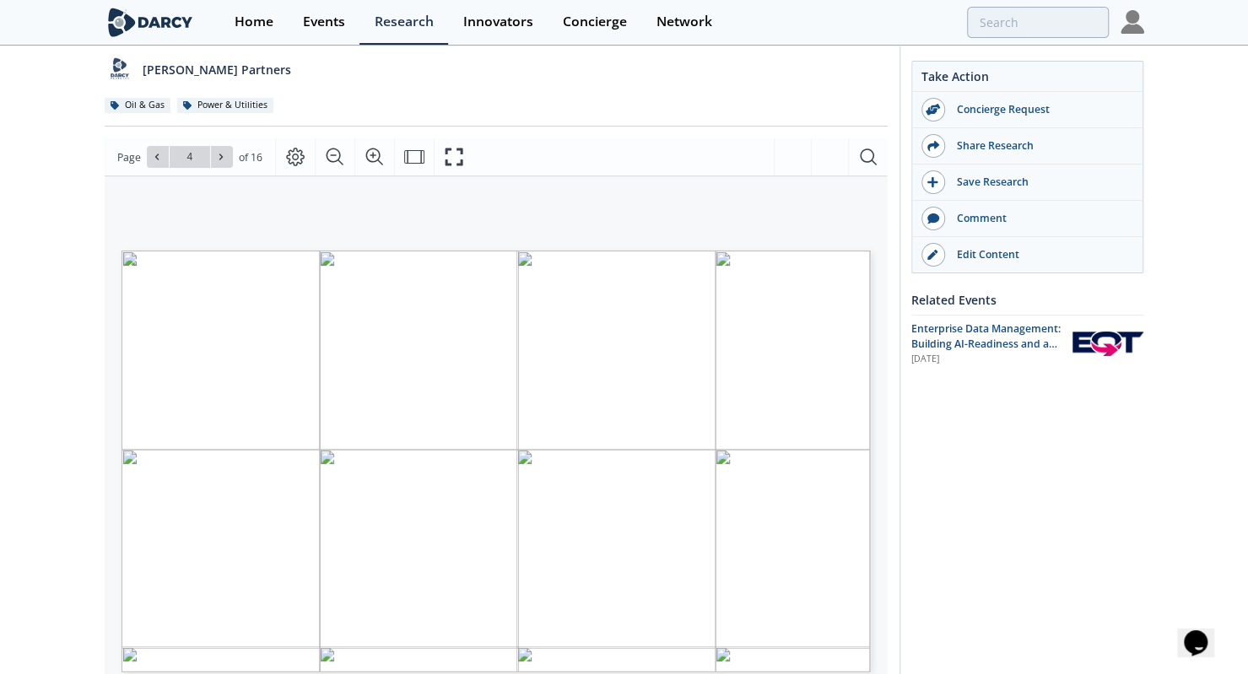
scroll to position [185, 0]
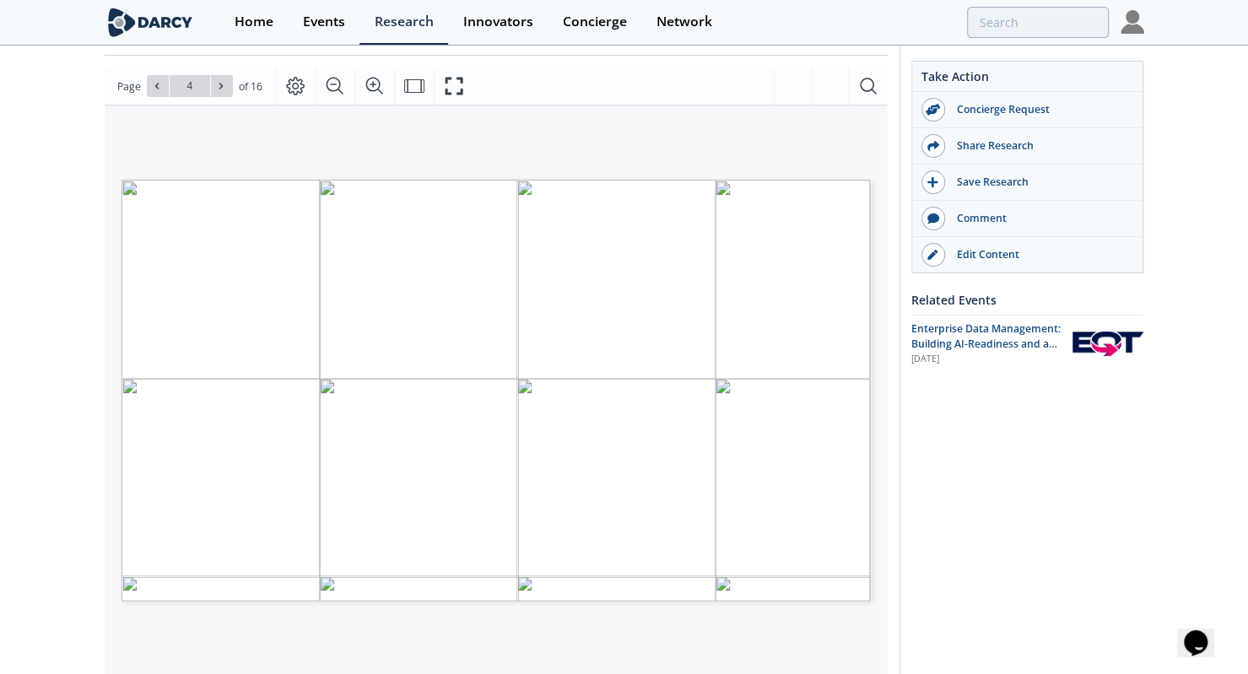
type input "5"
type input "7"
type input "9"
type input "10"
type input "13"
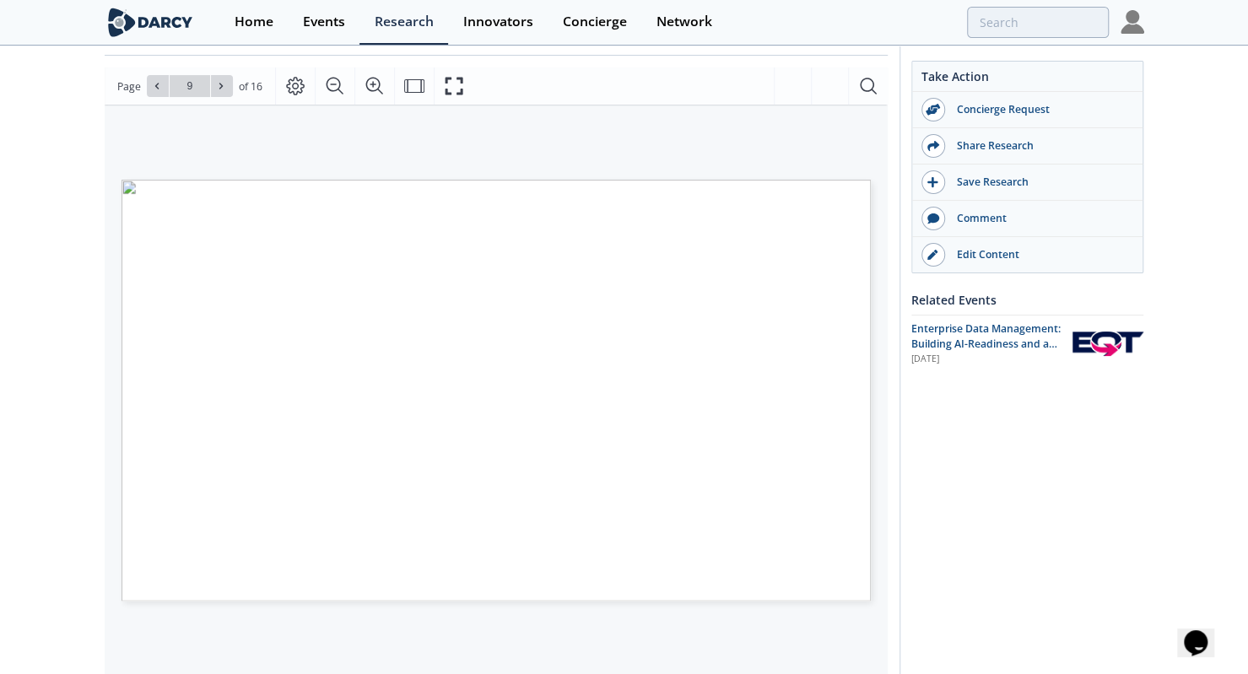
type input "10"
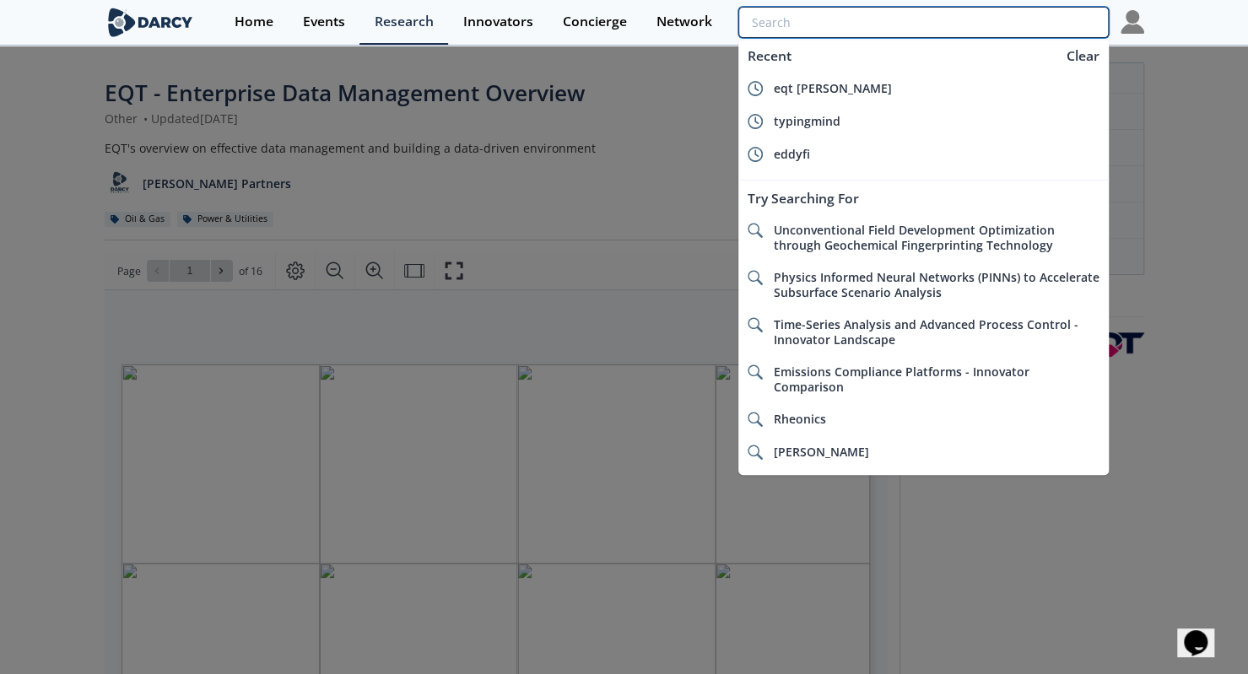
click at [1017, 24] on input "search" at bounding box center [923, 22] width 370 height 31
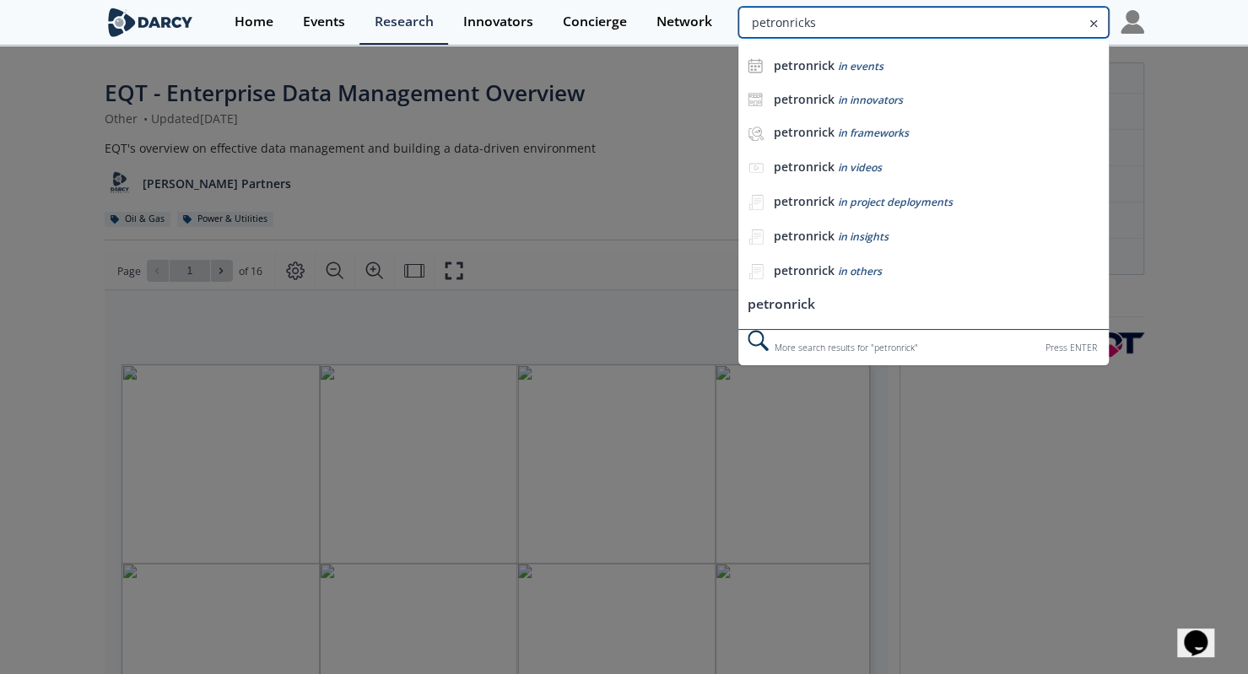
type input "petronricks"
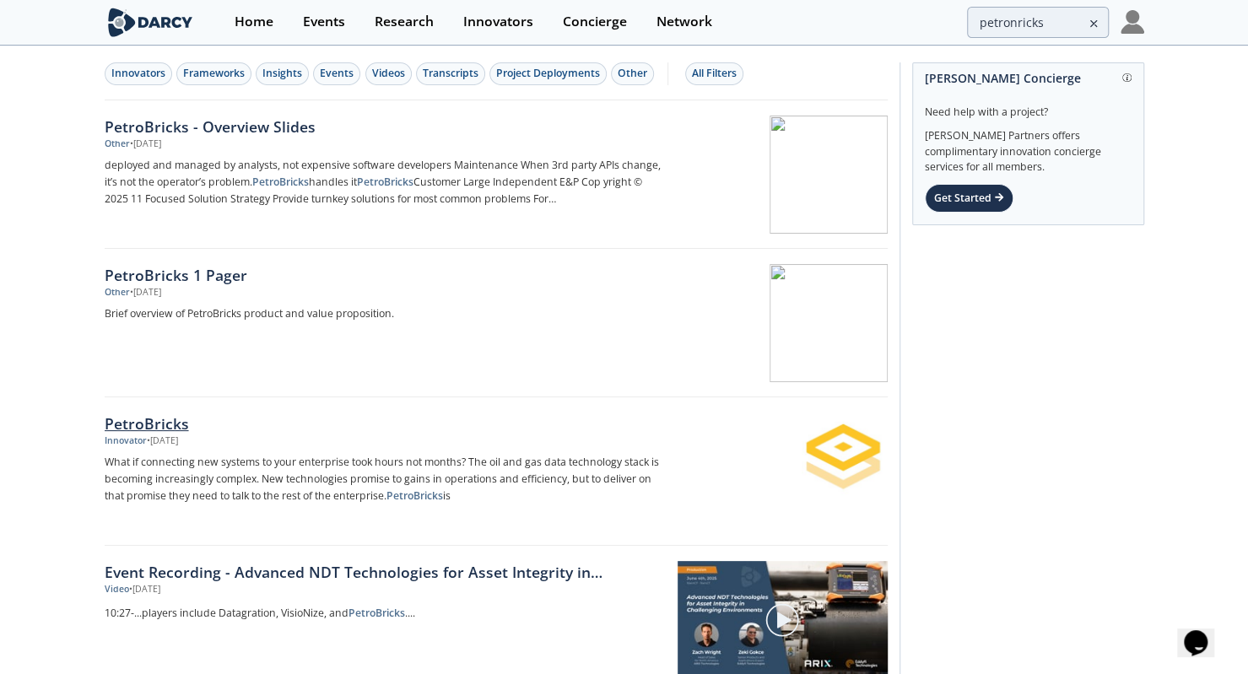
click at [146, 413] on div "PetroBricks" at bounding box center [384, 424] width 559 height 22
click at [240, 138] on div "Other • Apr 22, 2025" at bounding box center [384, 145] width 559 height 14
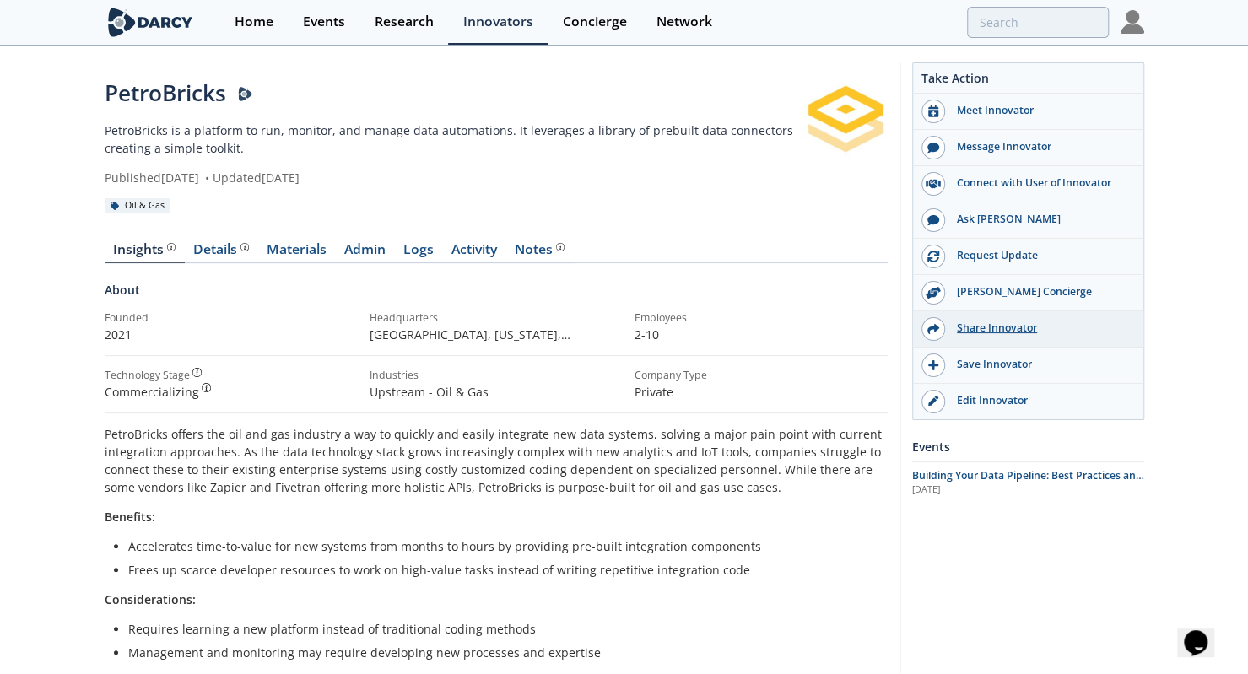
click at [992, 321] on div "Share Innovator" at bounding box center [1039, 328] width 189 height 15
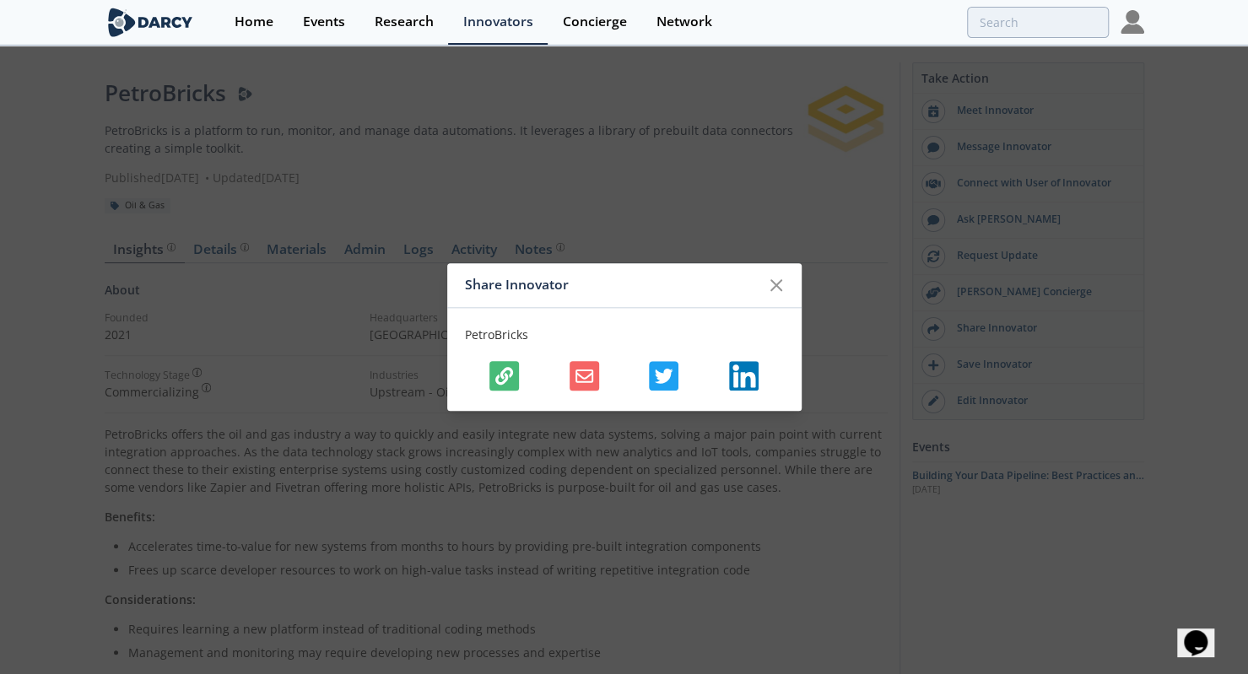
click at [506, 379] on icon "button" at bounding box center [504, 376] width 18 height 18
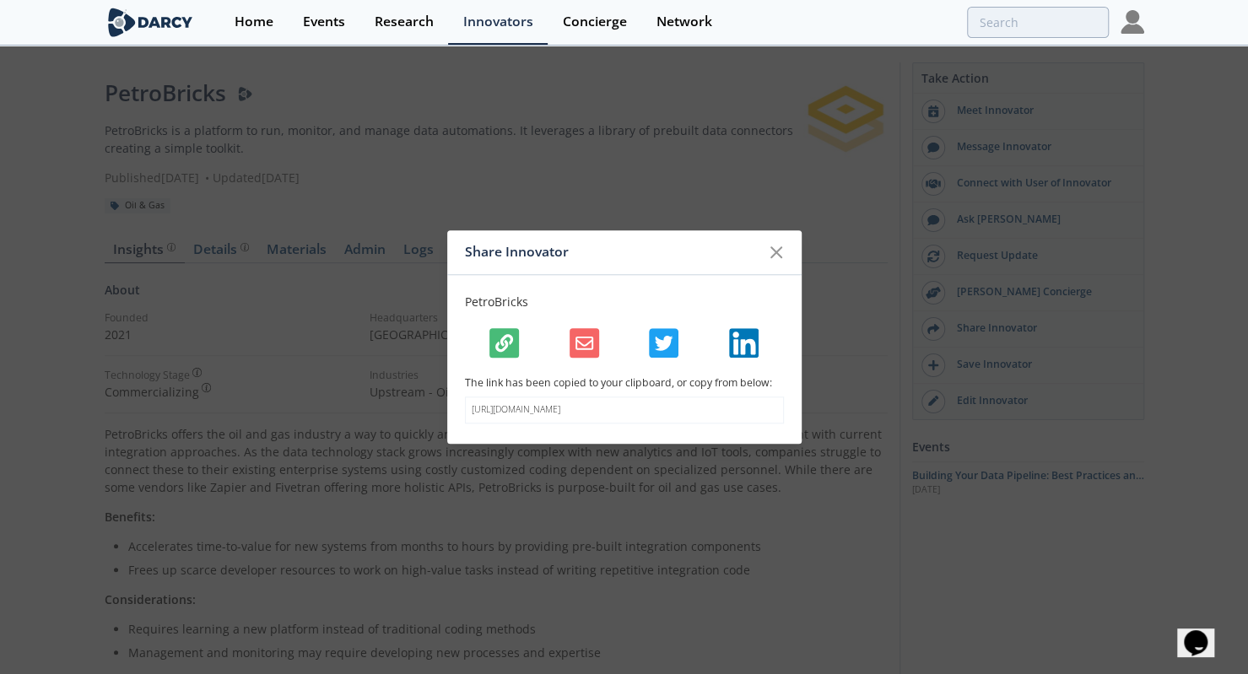
click at [570, 409] on p "[URL][DOMAIN_NAME]" at bounding box center [624, 410] width 305 height 14
copy body "[URL][DOMAIN_NAME]"
click at [788, 244] on div at bounding box center [776, 252] width 32 height 32
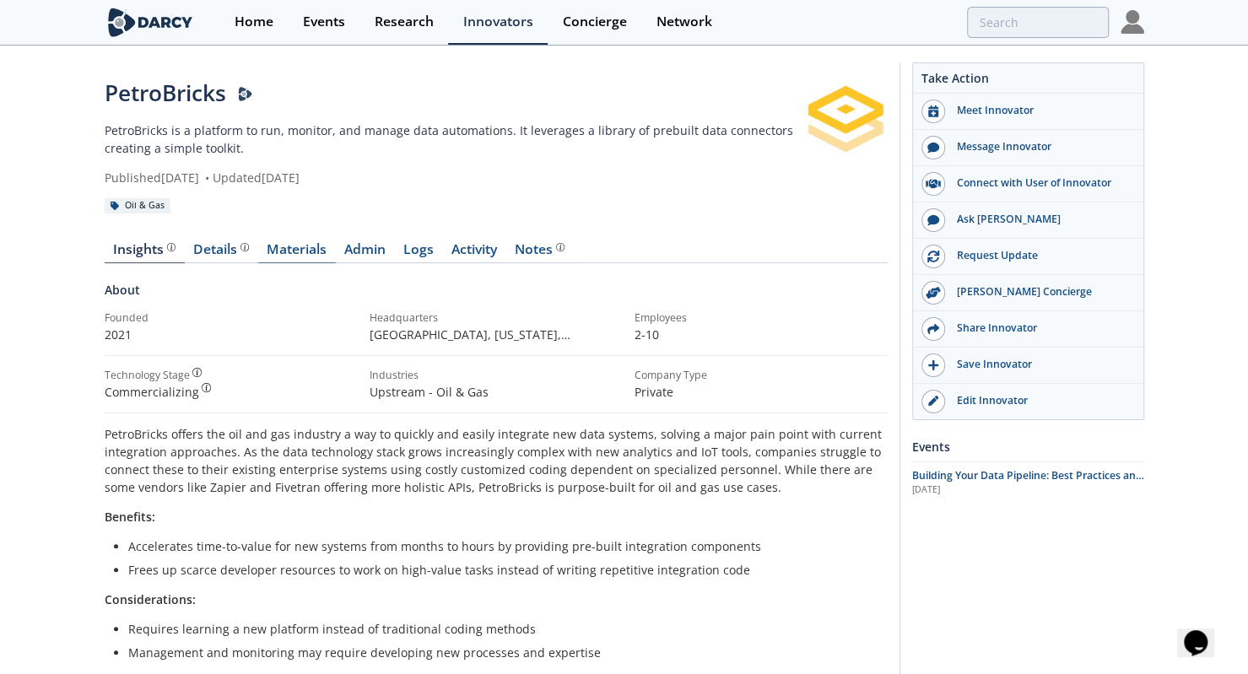
click at [301, 248] on link "Materials" at bounding box center [297, 253] width 78 height 20
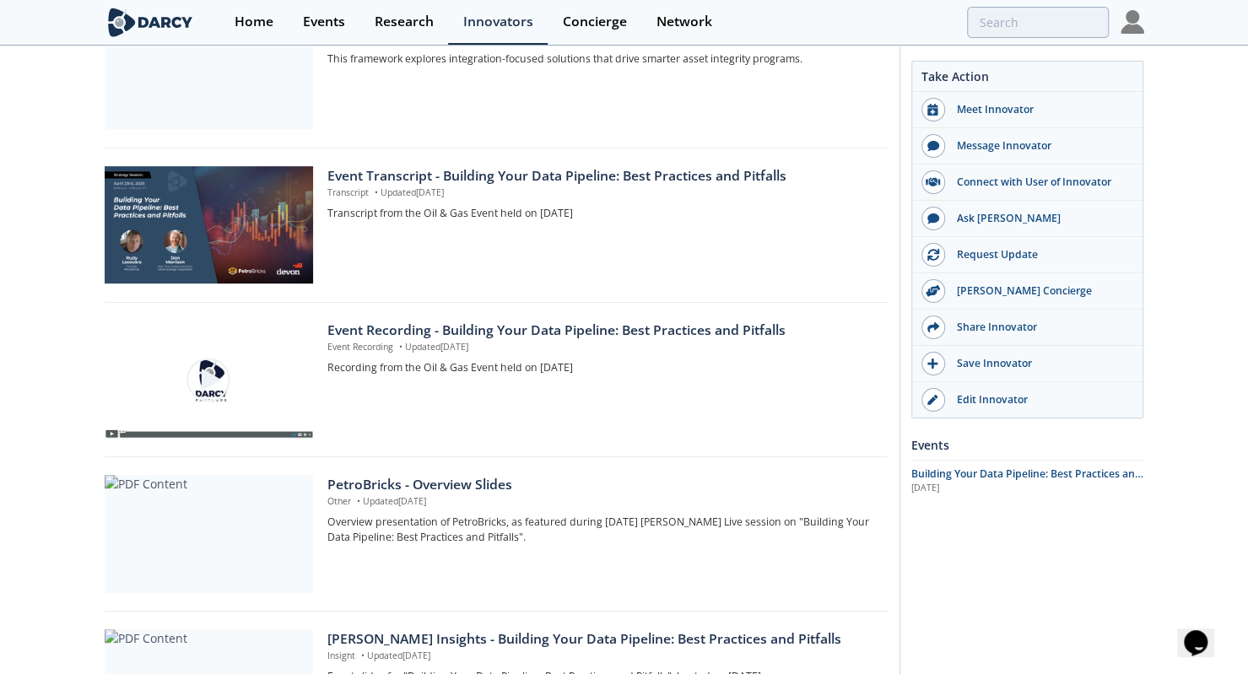
scroll to position [340, 0]
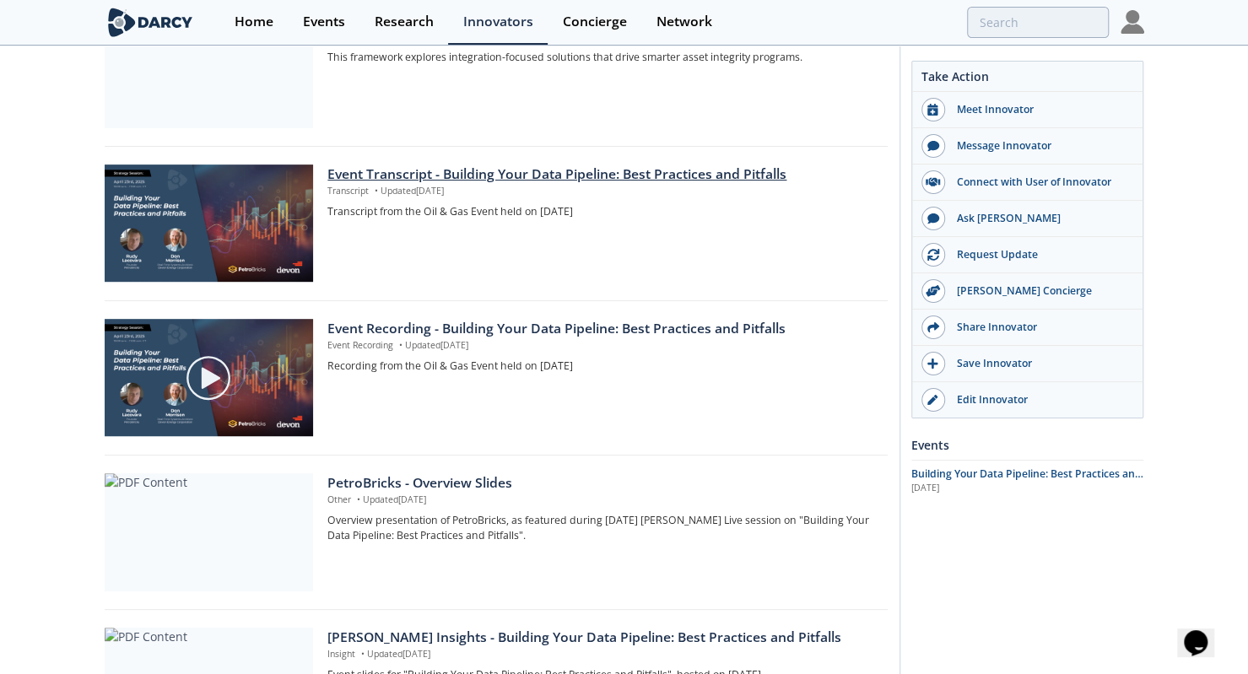
click at [562, 185] on p "Transcript • Updated May 5, 2025" at bounding box center [601, 192] width 548 height 14
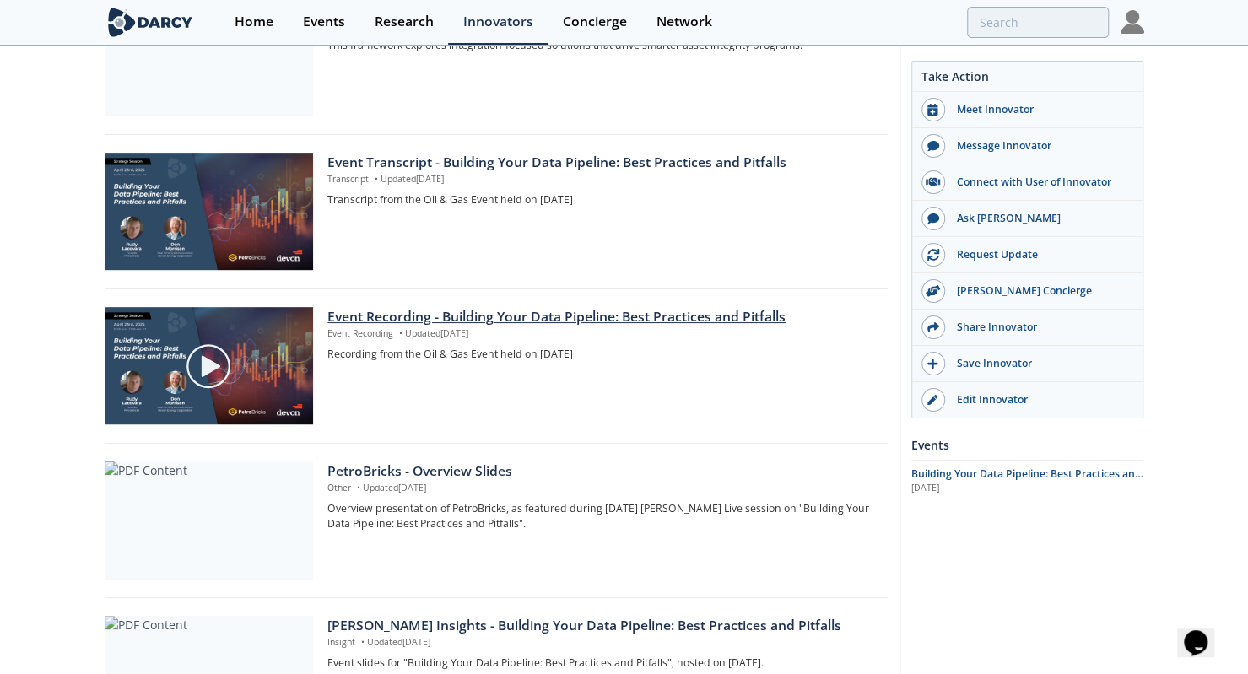
scroll to position [353, 0]
click at [763, 323] on div "Event Recording - Building Your Data Pipeline: Best Practices and Pitfalls" at bounding box center [601, 316] width 548 height 20
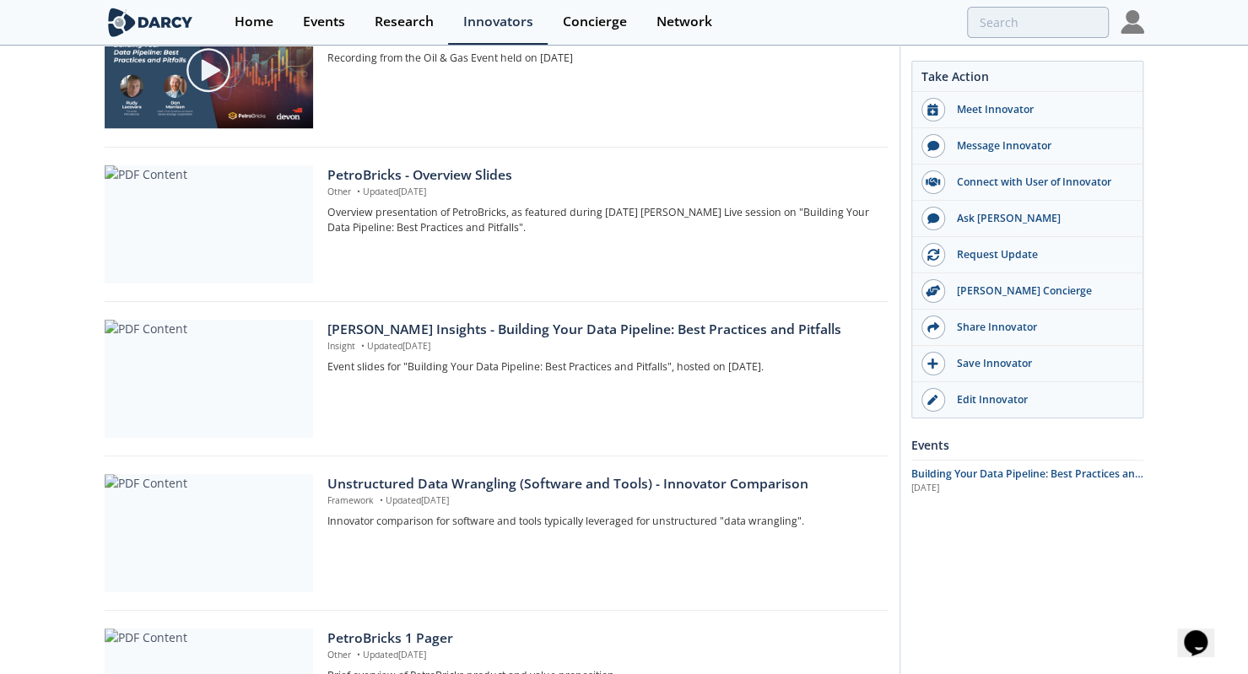
scroll to position [661, 0]
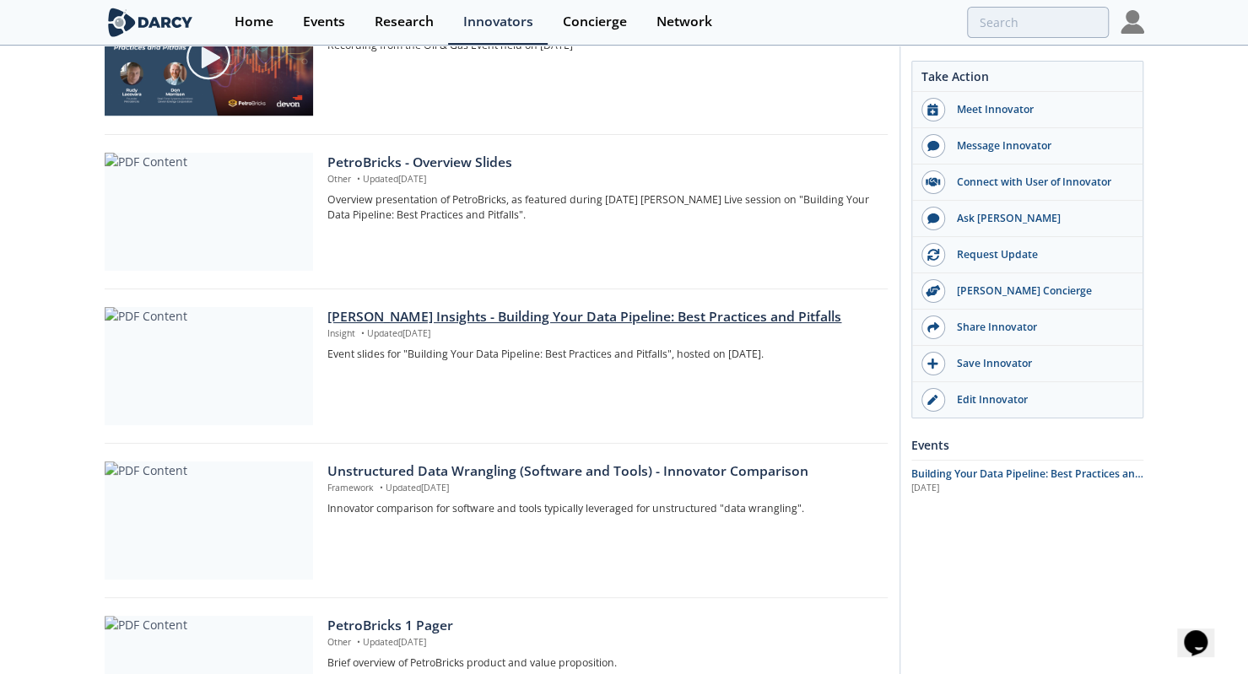
click at [600, 333] on p "Insight • Updated Apr 22, 2025" at bounding box center [601, 334] width 548 height 14
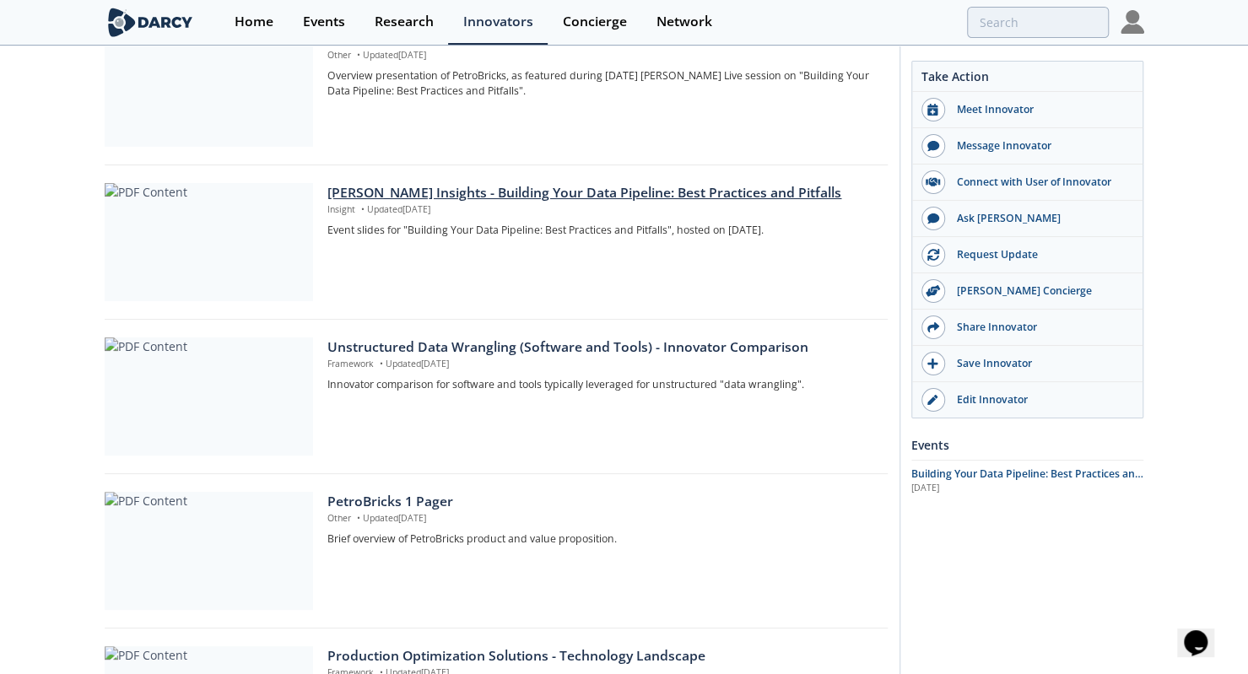
scroll to position [786, 0]
click at [599, 344] on div "Unstructured Data Wrangling (Software and Tools) - Innovator Comparison" at bounding box center [601, 347] width 548 height 20
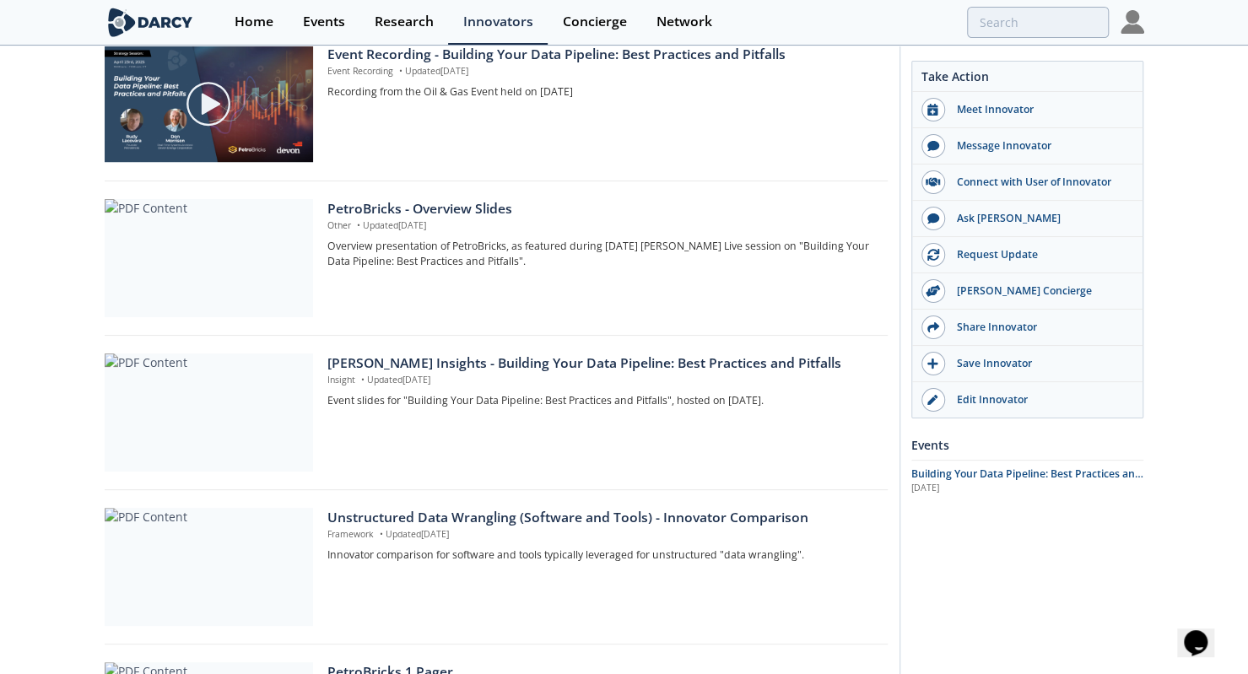
scroll to position [613, 0]
click at [457, 246] on p "Overview presentation of PetroBricks, as featured during April 23 2025 Darcy Li…" at bounding box center [601, 255] width 548 height 31
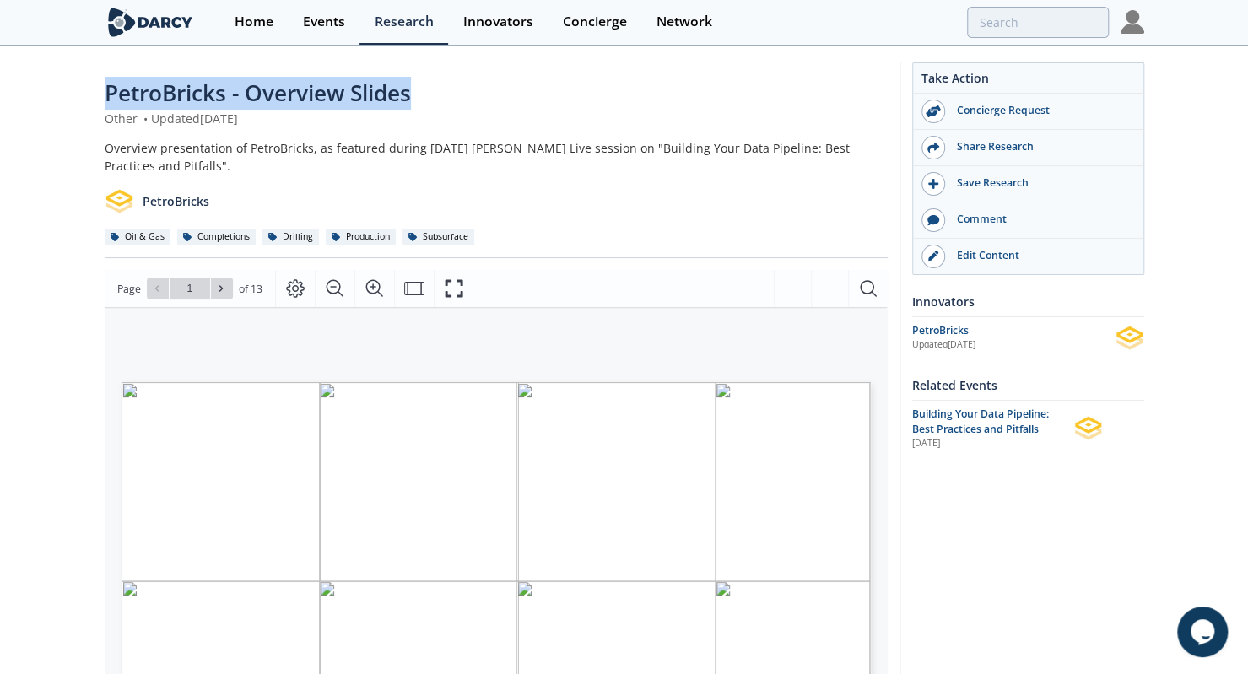
drag, startPoint x: 83, startPoint y: 88, endPoint x: 515, endPoint y: 81, distance: 432.1
click at [515, 81] on div "PetroBricks - Overview Slides Other • Updated [DATE] Overview presentation of […" at bounding box center [624, 651] width 1248 height 1208
copy span "PetroBricks - Overview Slides"
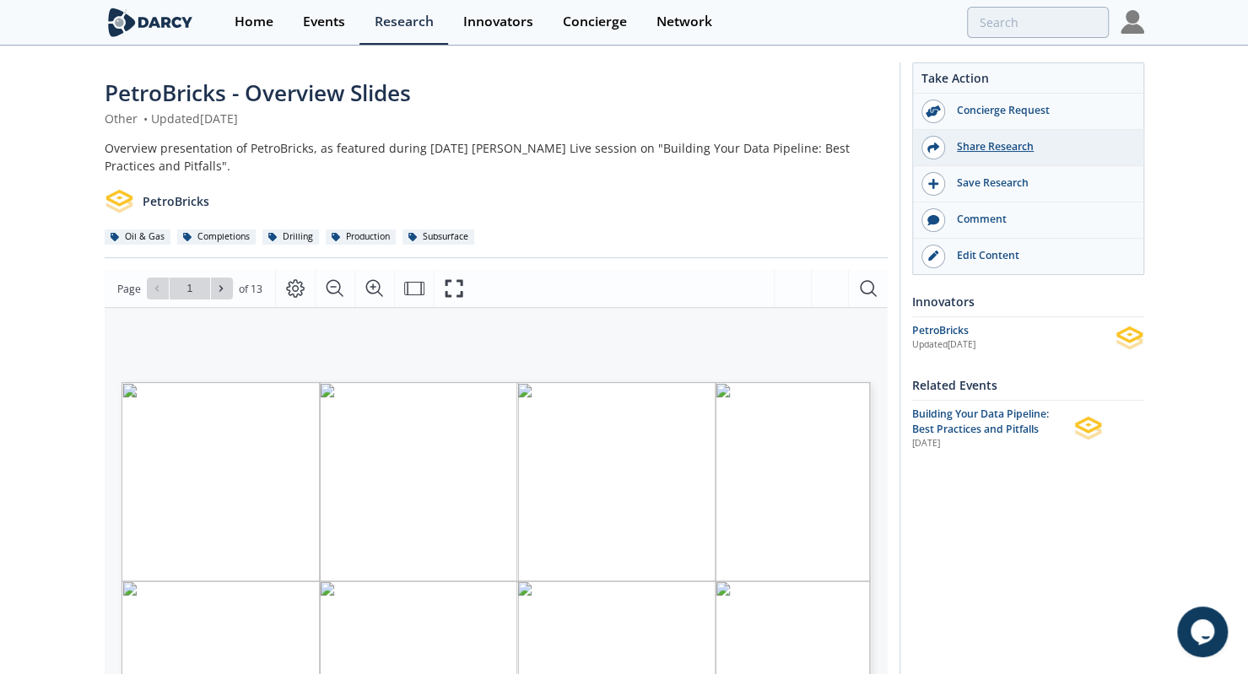
click at [1007, 152] on div "Share Research" at bounding box center [1039, 146] width 189 height 15
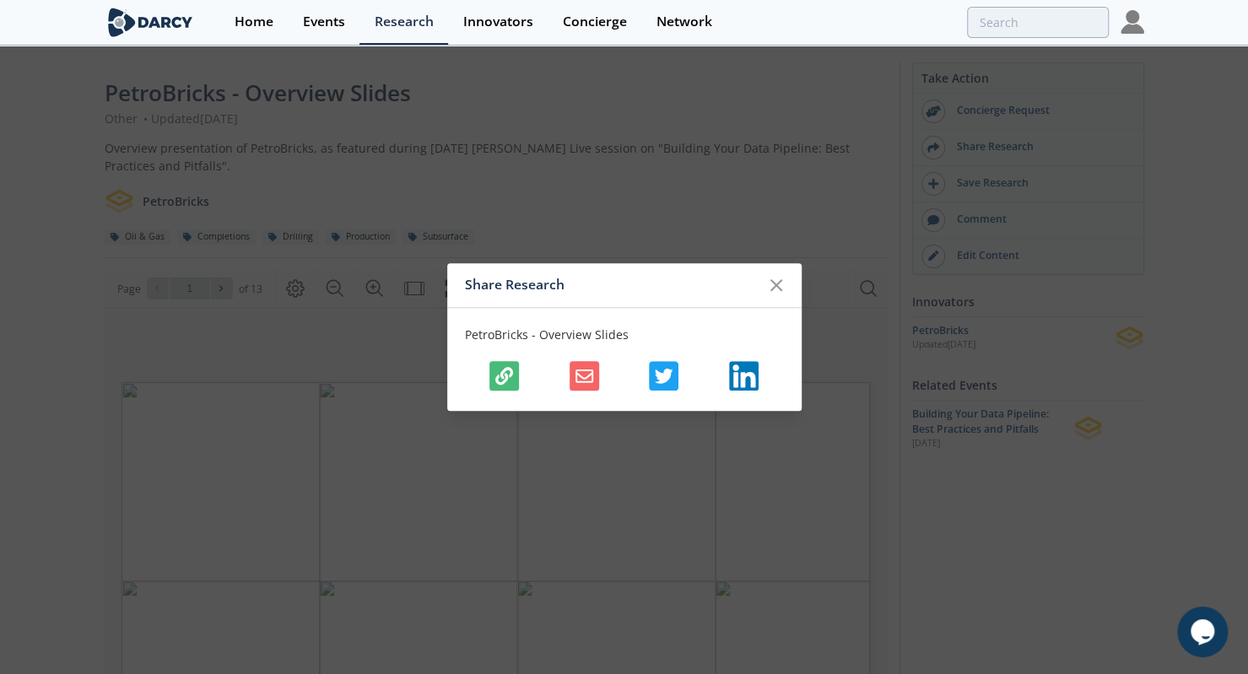
click at [505, 369] on icon "button" at bounding box center [504, 376] width 18 height 18
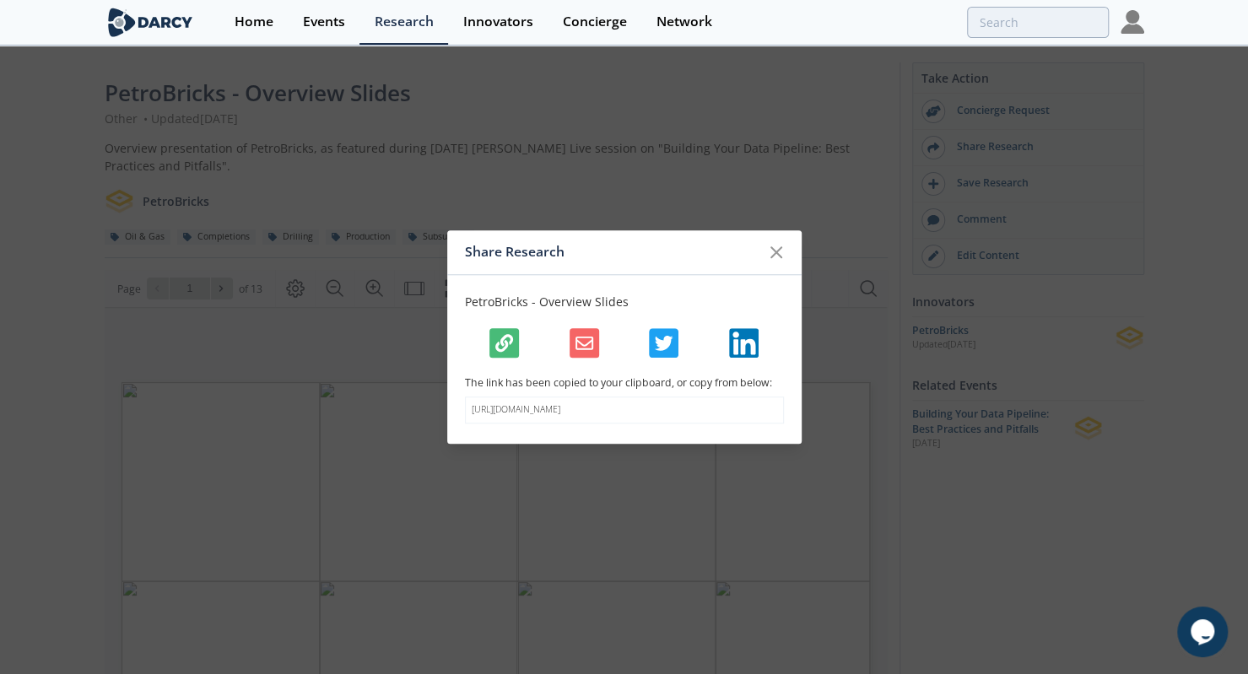
click at [551, 407] on p "https://darcypartners.com/research/petro-bricks-overview-slides?s=7e2dfcad95cc5…" at bounding box center [624, 410] width 305 height 14
copy body "https://darcypartners.com/research/petro-bricks-overview-slides?s=7e2dfcad95cc5…"
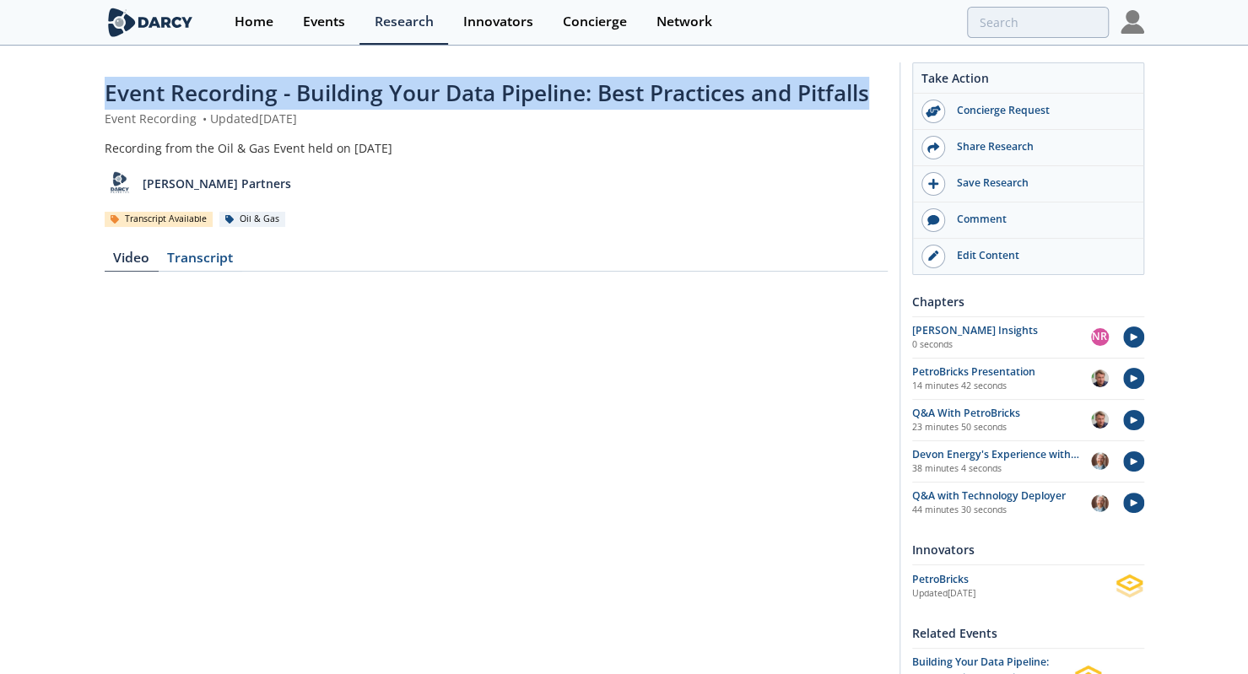
drag, startPoint x: 95, startPoint y: 90, endPoint x: 874, endPoint y: 96, distance: 779.7
click at [874, 96] on div "Event Recording - Building Your Data Pipeline: Best Practices and Pitfalls Even…" at bounding box center [624, 592] width 1248 height 1090
copy span "Event Recording - Building Your Data Pipeline: Best Practices and Pitfalls"
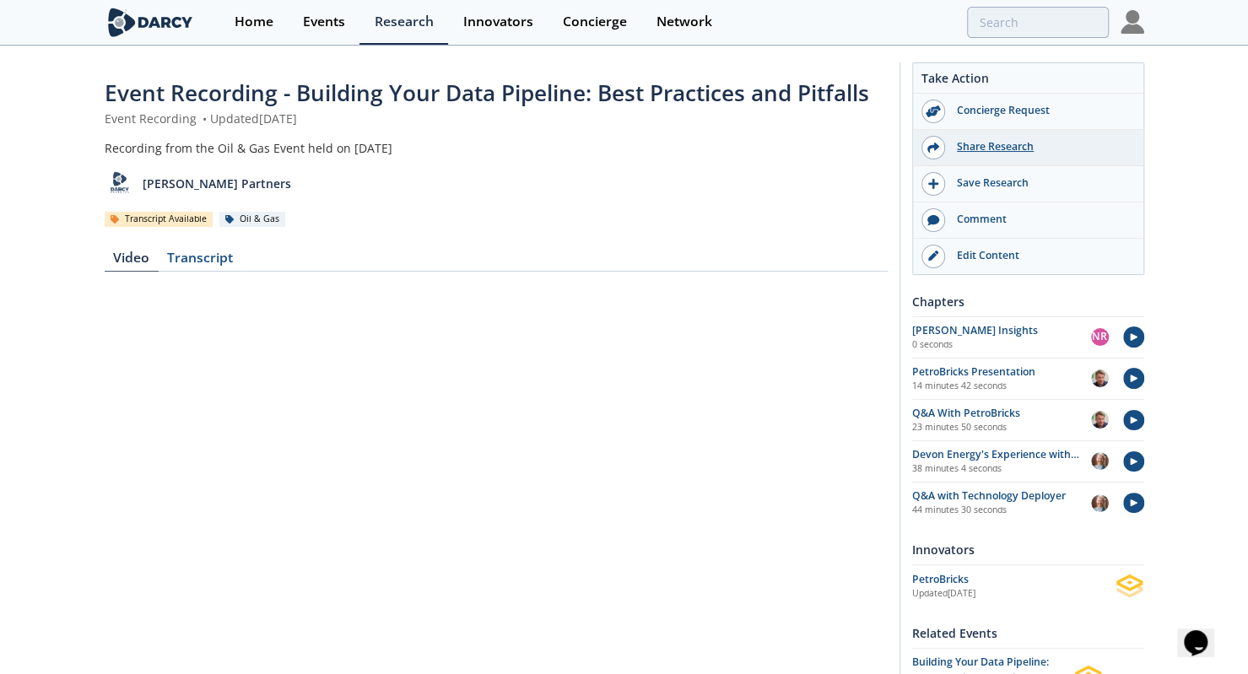
click at [1016, 151] on div "Share Research" at bounding box center [1039, 146] width 189 height 15
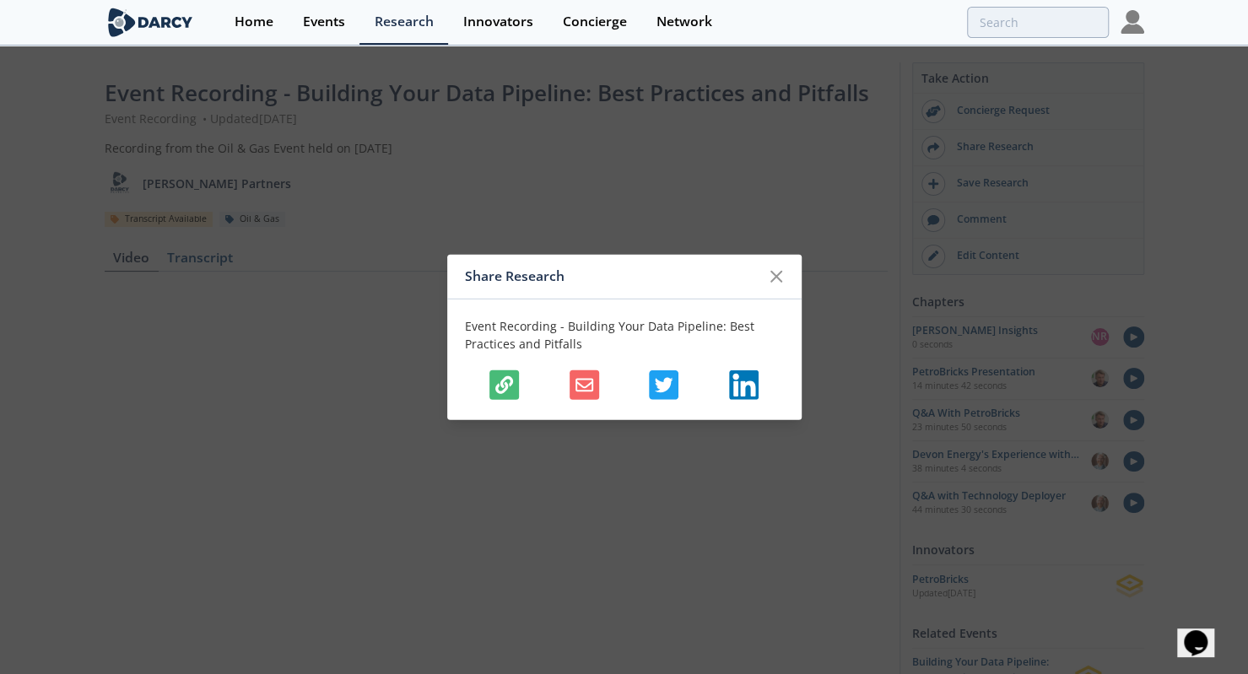
click at [510, 386] on icon "button" at bounding box center [504, 384] width 18 height 18
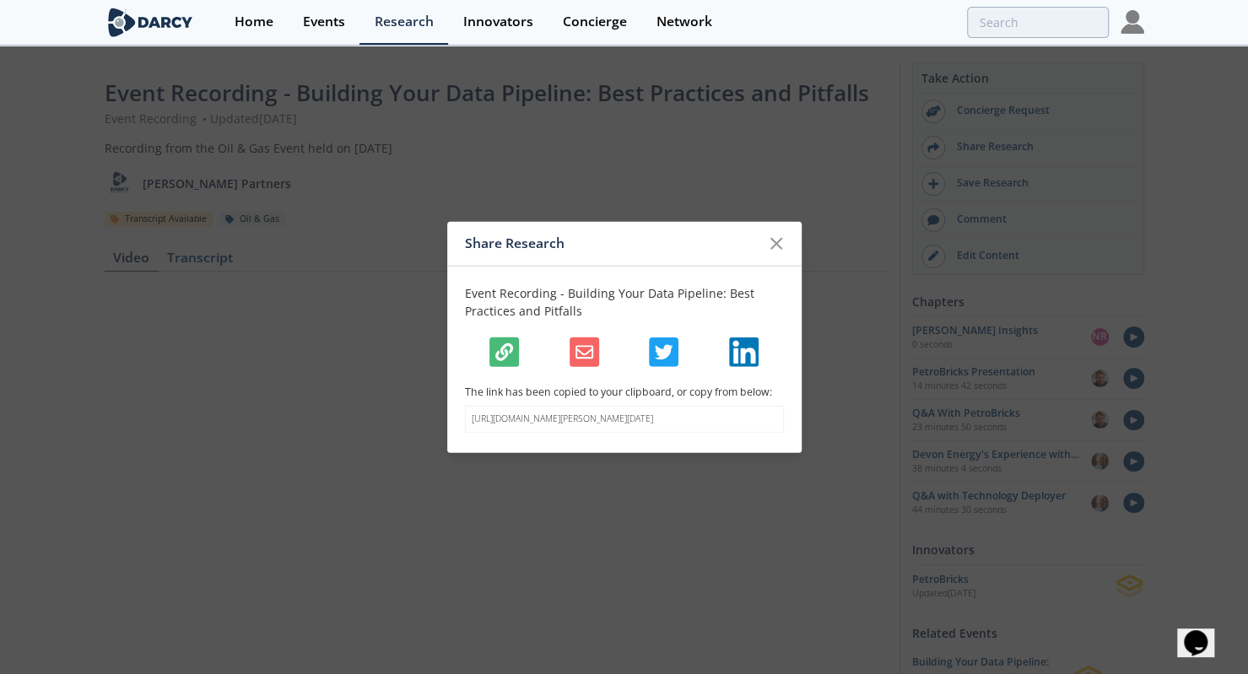
click at [544, 425] on p "https://darcypartners.com/research/event-recording-darcy-oil-and-gas-april-23-2…" at bounding box center [624, 420] width 305 height 14
copy body "https://darcypartners.com/research/event-recording-darcy-oil-and-gas-april-23-2…"
click at [766, 233] on icon at bounding box center [776, 243] width 20 height 20
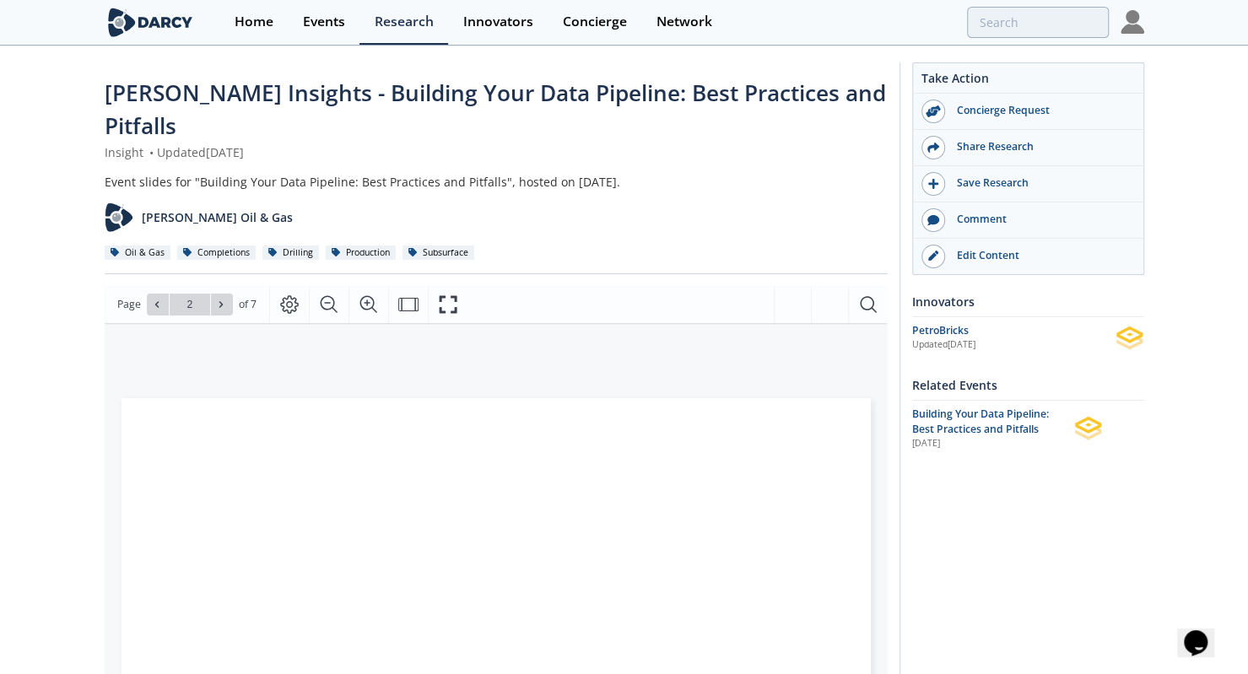
type input "3"
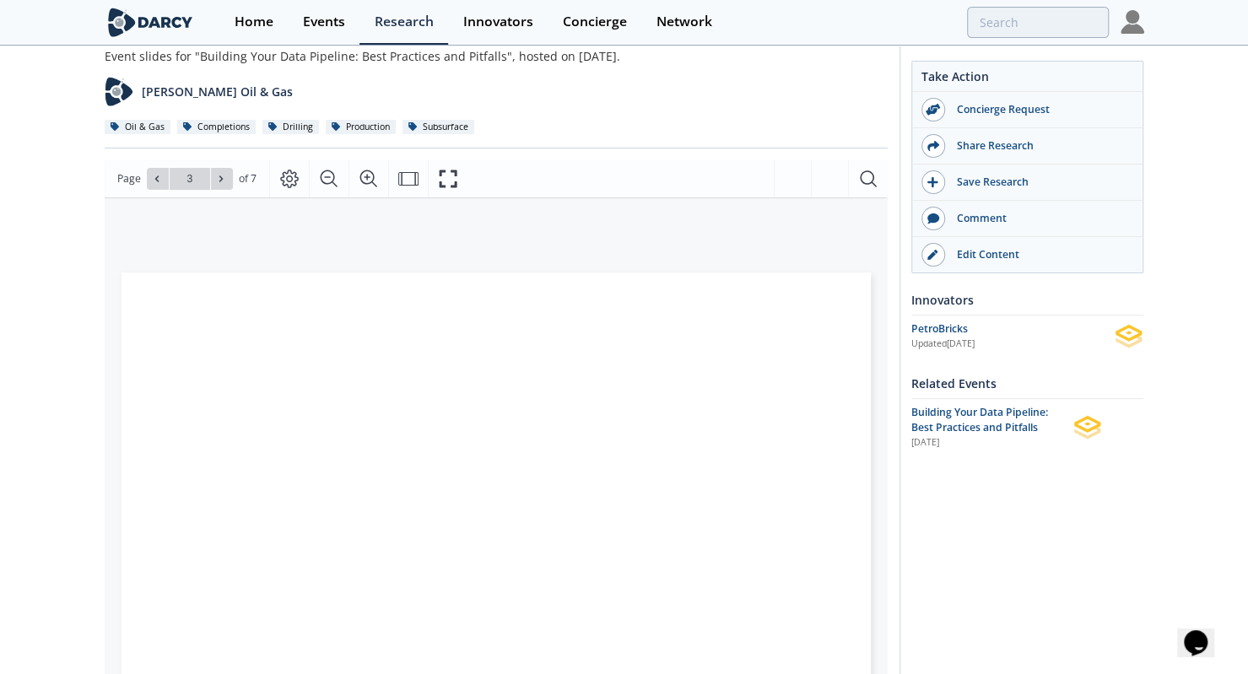
scroll to position [130, 0]
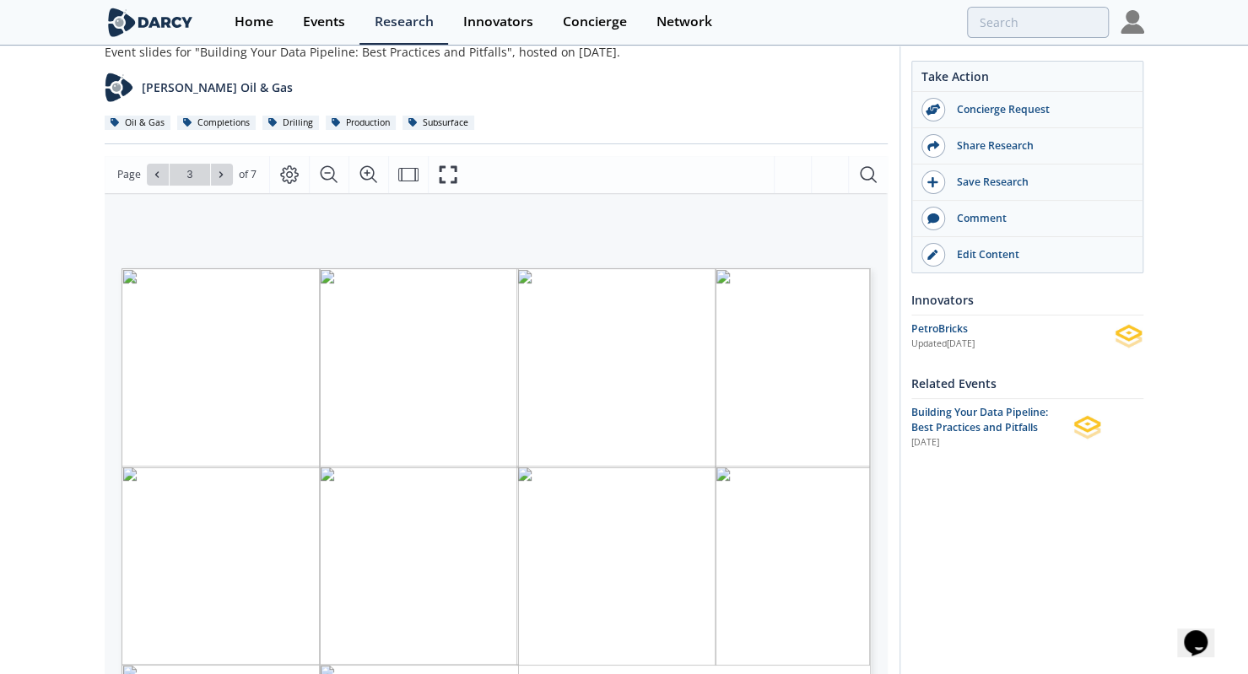
type input "4"
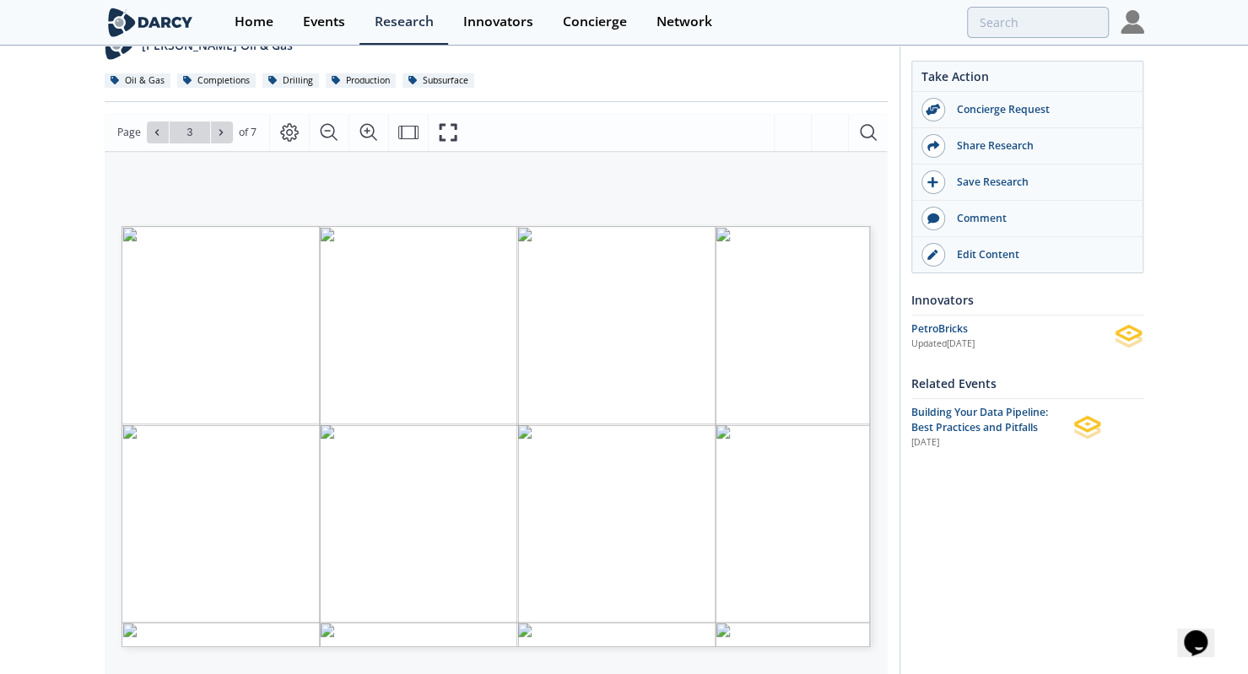
scroll to position [174, 0]
type input "3"
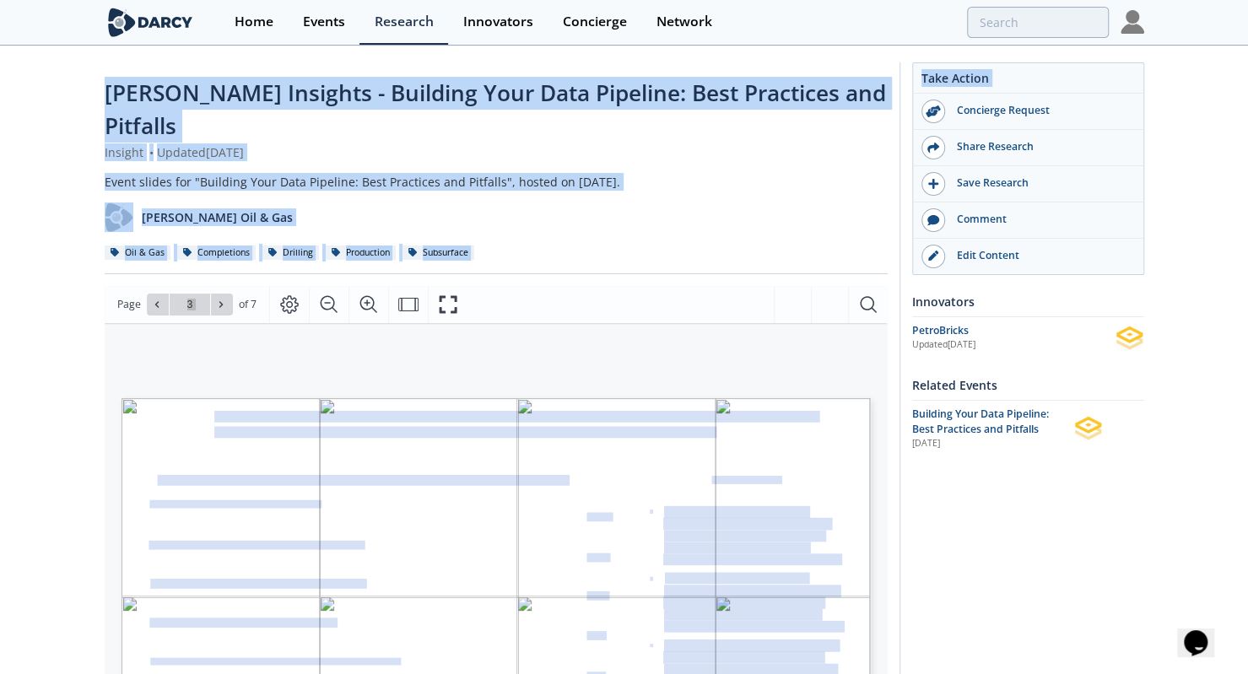
drag, startPoint x: 104, startPoint y: 90, endPoint x: 901, endPoint y: 95, distance: 797.4
click at [901, 95] on div "Darcy Insights - Building Your Data Pipeline: Best Practices and Pitfalls Insig…" at bounding box center [625, 647] width 1040 height 1200
copy div "Darcy Insights - Building Your Data Pipeline: Best Practices and Pitfalls Insig…"
click at [105, 80] on span "Darcy Insights - Building Your Data Pipeline: Best Practices and Pitfalls" at bounding box center [495, 109] width 781 height 63
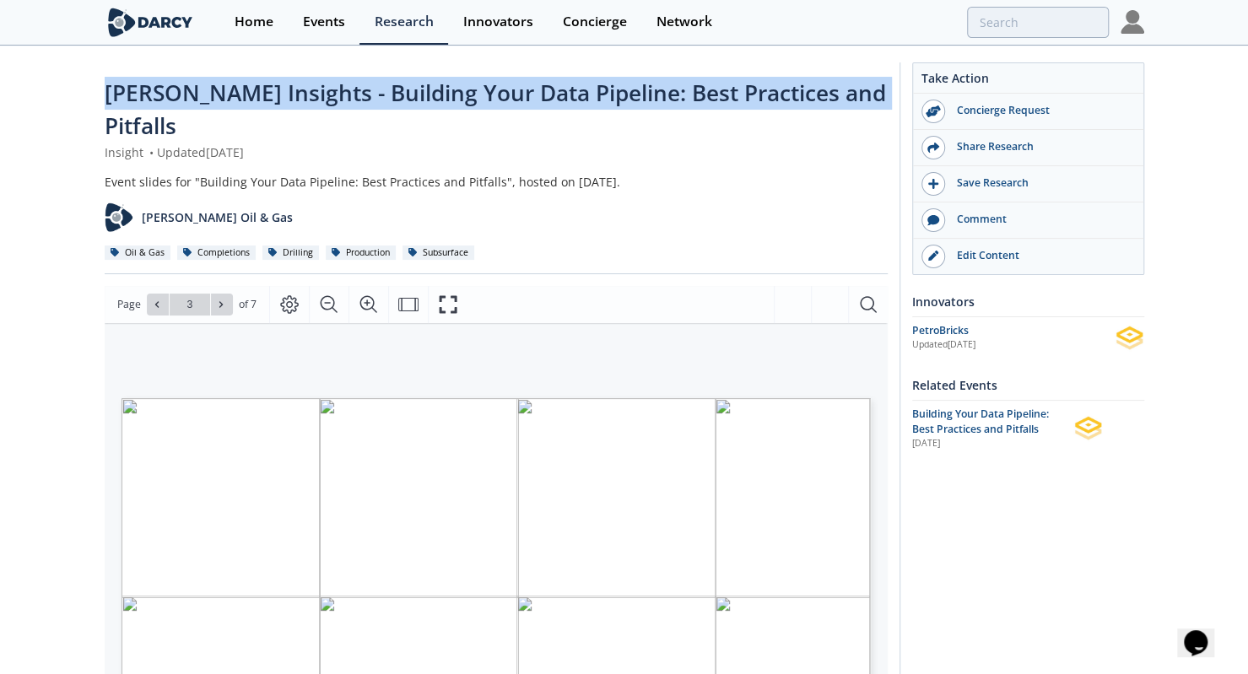
drag, startPoint x: 104, startPoint y: 80, endPoint x: 874, endPoint y: 86, distance: 770.4
click at [874, 86] on div "Darcy Insights - Building Your Data Pipeline: Best Practices and Pitfalls" at bounding box center [496, 110] width 783 height 67
copy span "Darcy Insights - Building Your Data Pipeline: Best Practices and Pitfalls"
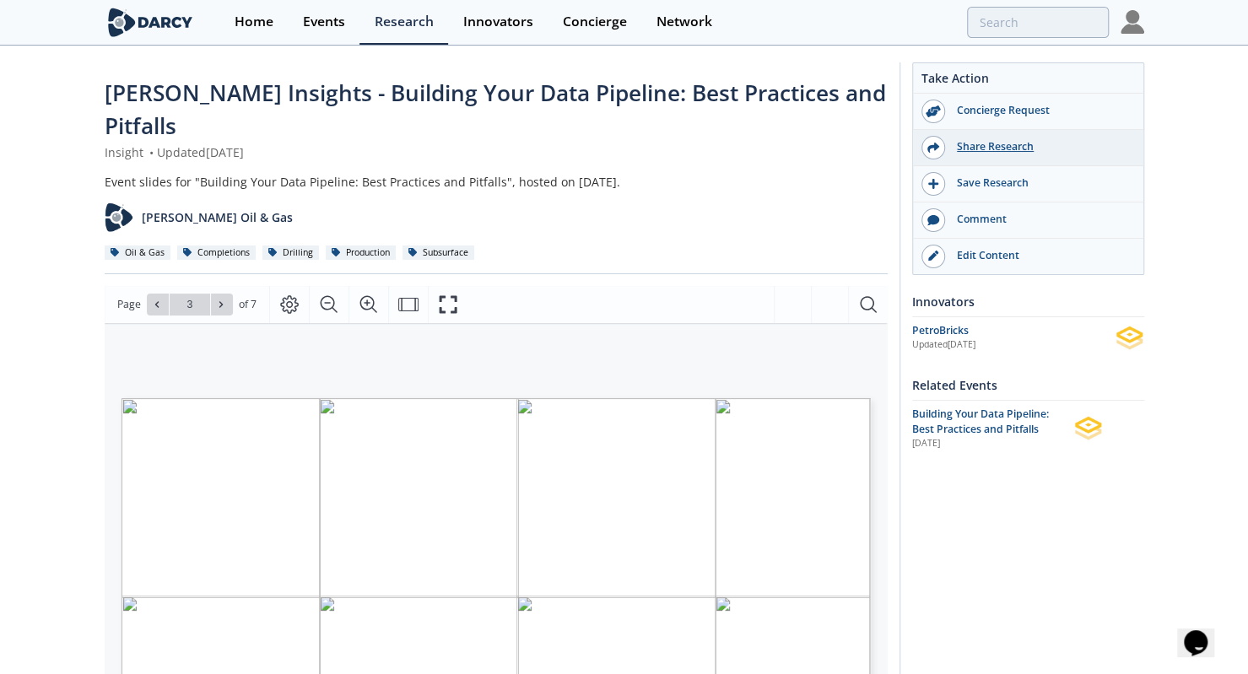
click at [999, 154] on div "Share Research" at bounding box center [1028, 148] width 230 height 36
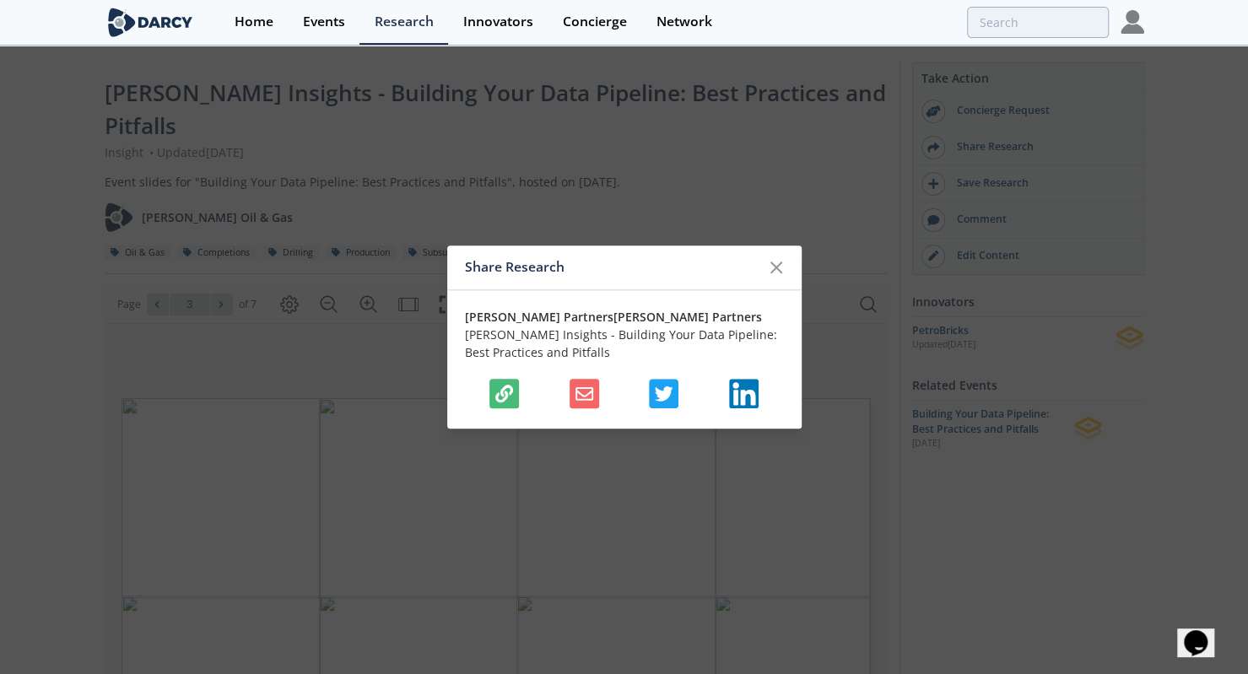
click at [501, 390] on icon "button" at bounding box center [504, 394] width 18 height 18
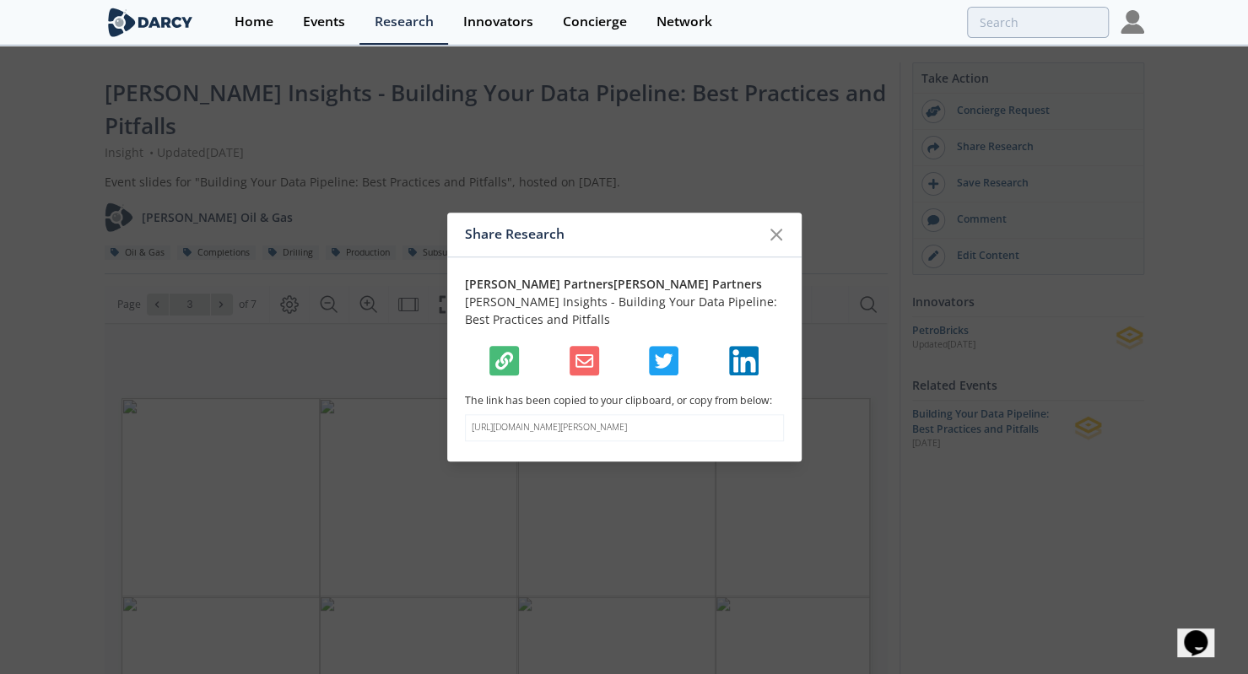
click at [575, 414] on div "https://darcypartners.com/research/darcy-insights-building-your-data-pipeline-b…" at bounding box center [624, 427] width 319 height 27
click at [574, 421] on p "https://darcypartners.com/research/darcy-insights-building-your-data-pipeline-b…" at bounding box center [624, 428] width 305 height 14
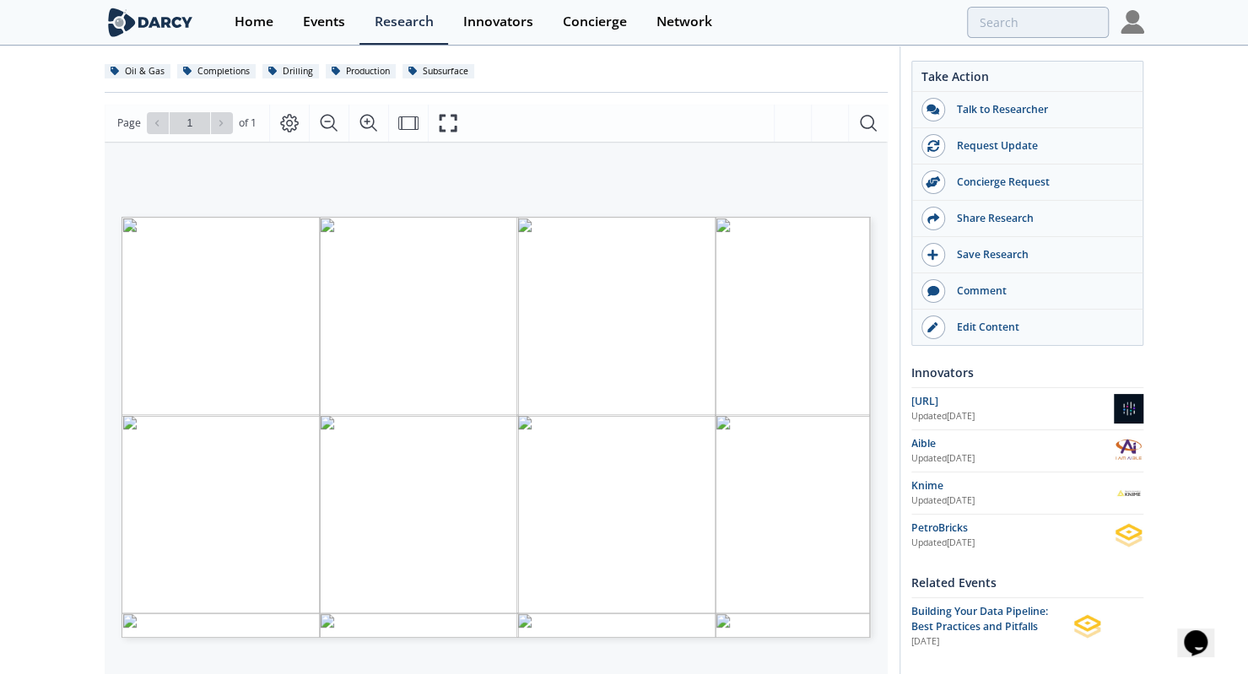
scroll to position [195, 0]
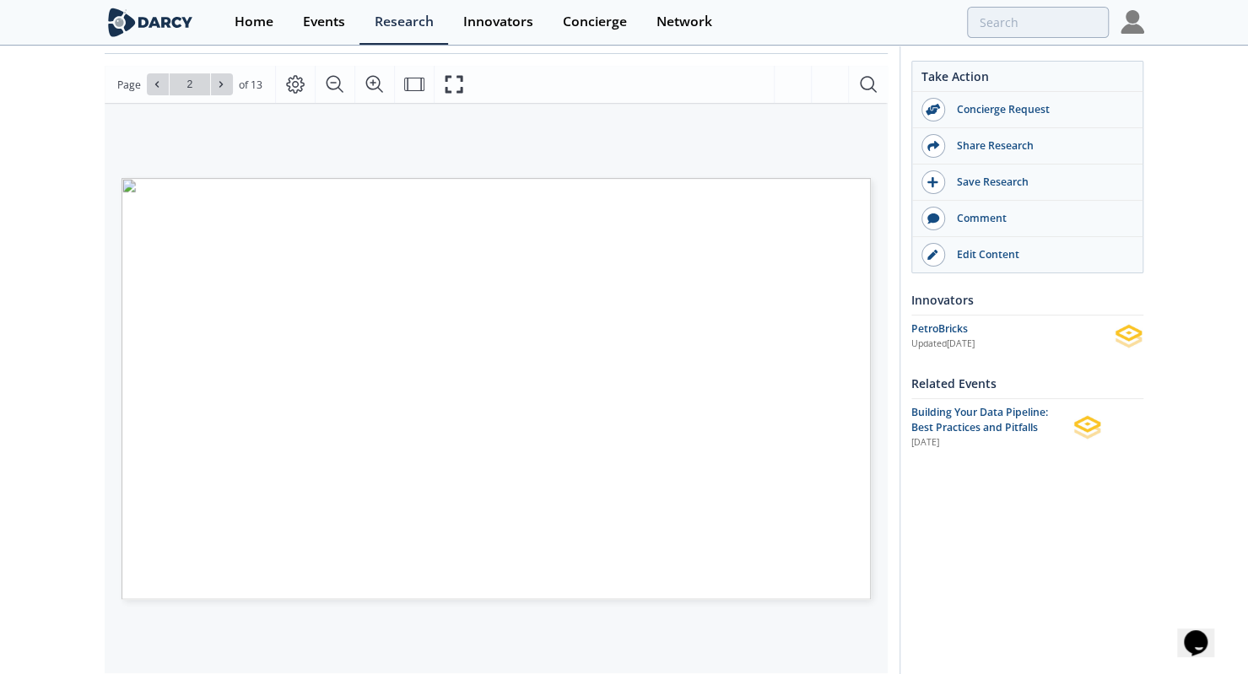
scroll to position [218, 0]
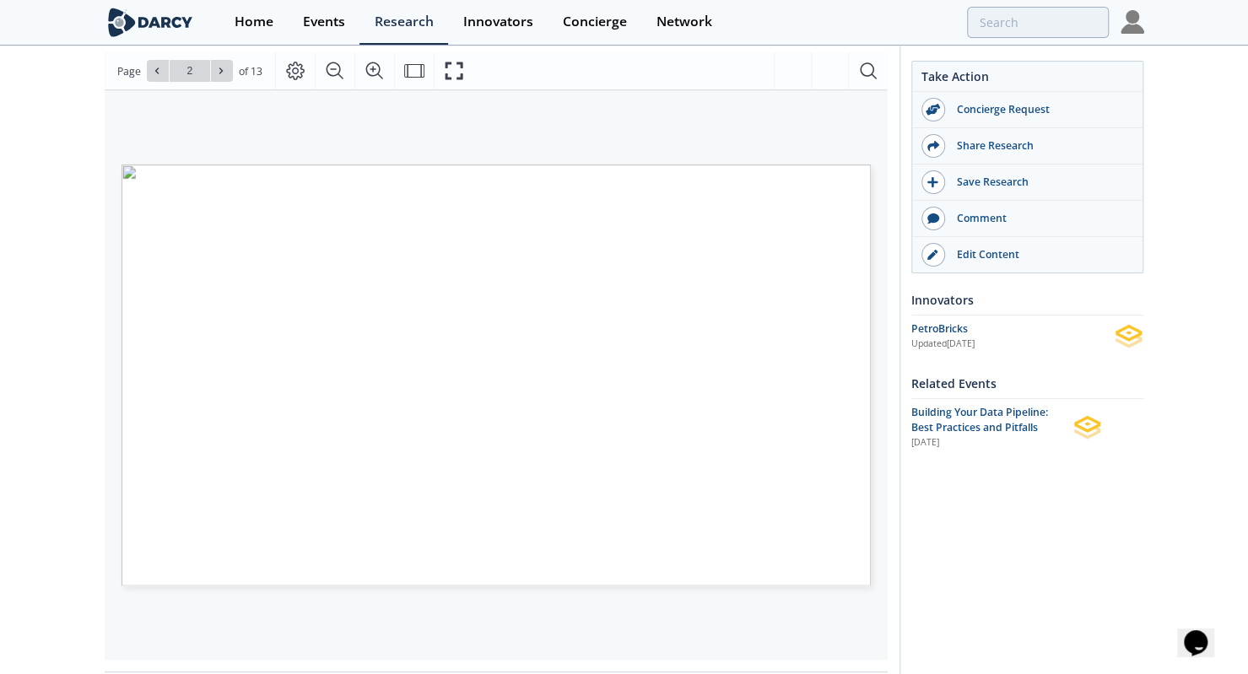
type input "3"
type input "5"
type input "6"
type input "7"
type input "10"
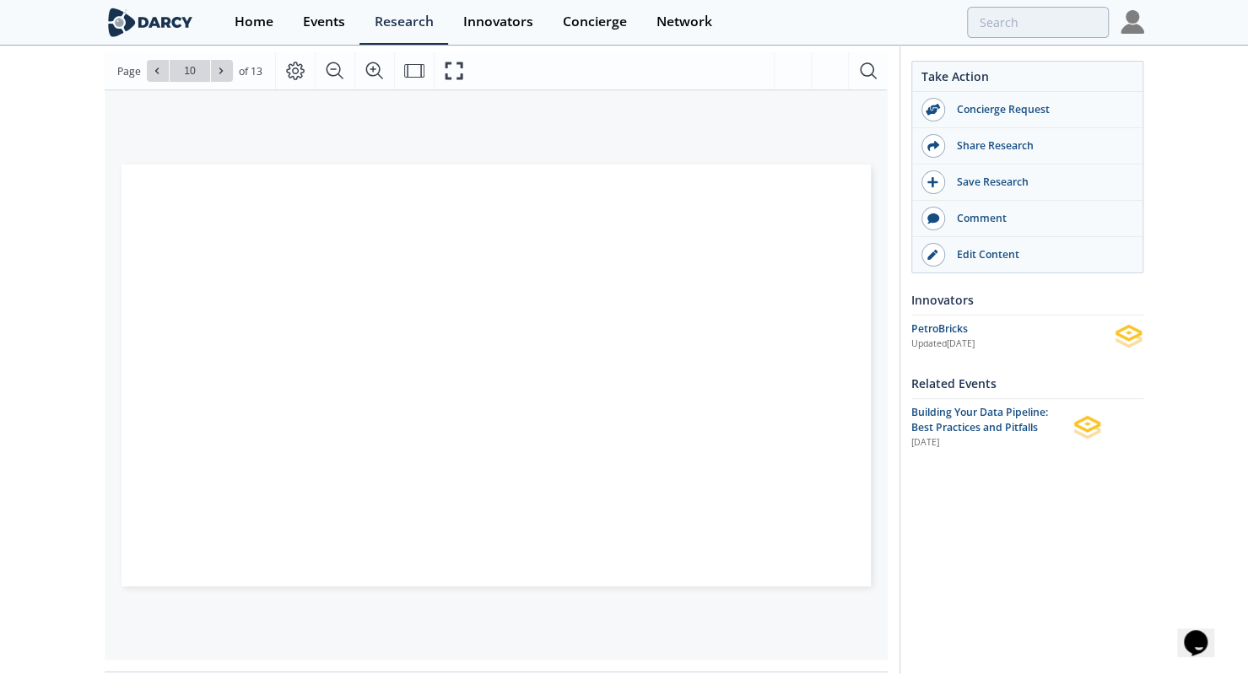
type input "11"
